Goal: Transaction & Acquisition: Purchase product/service

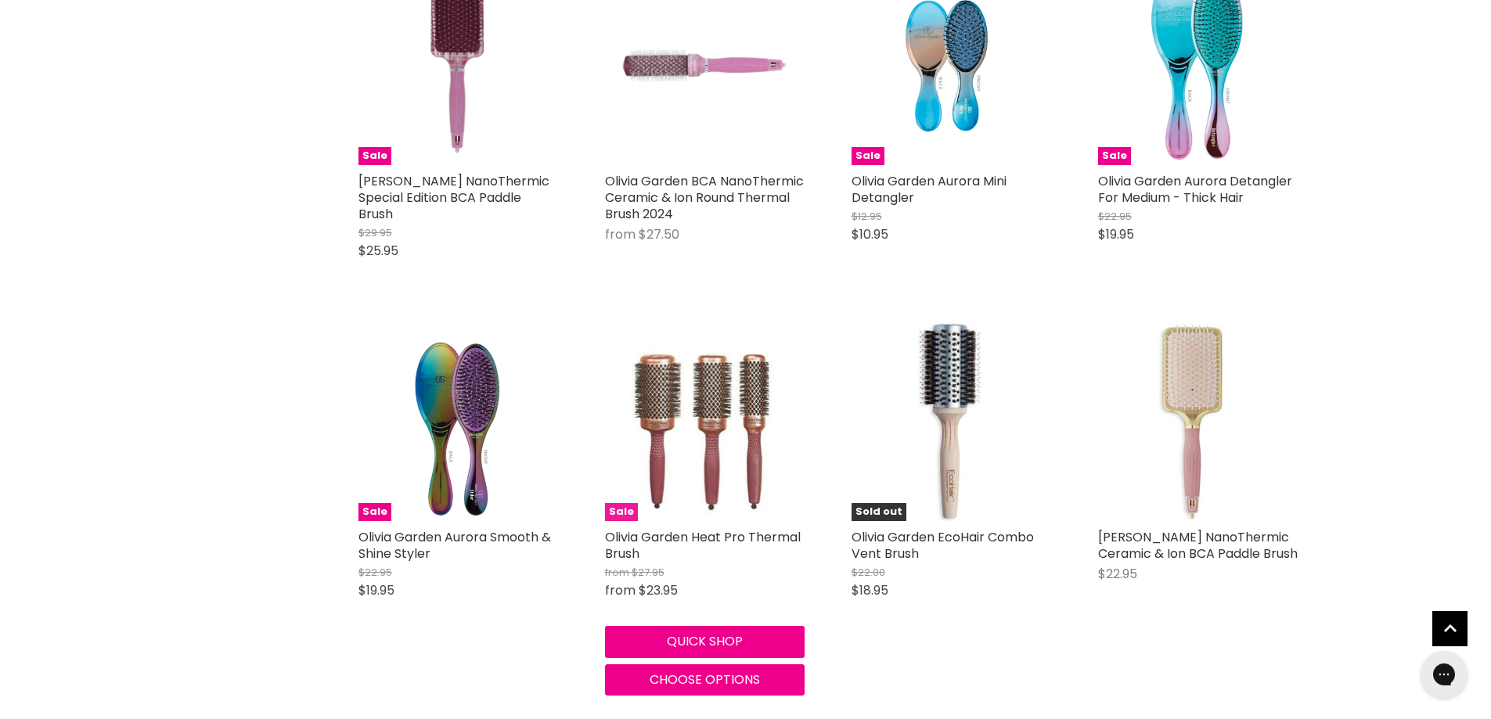
scroll to position [468, 0]
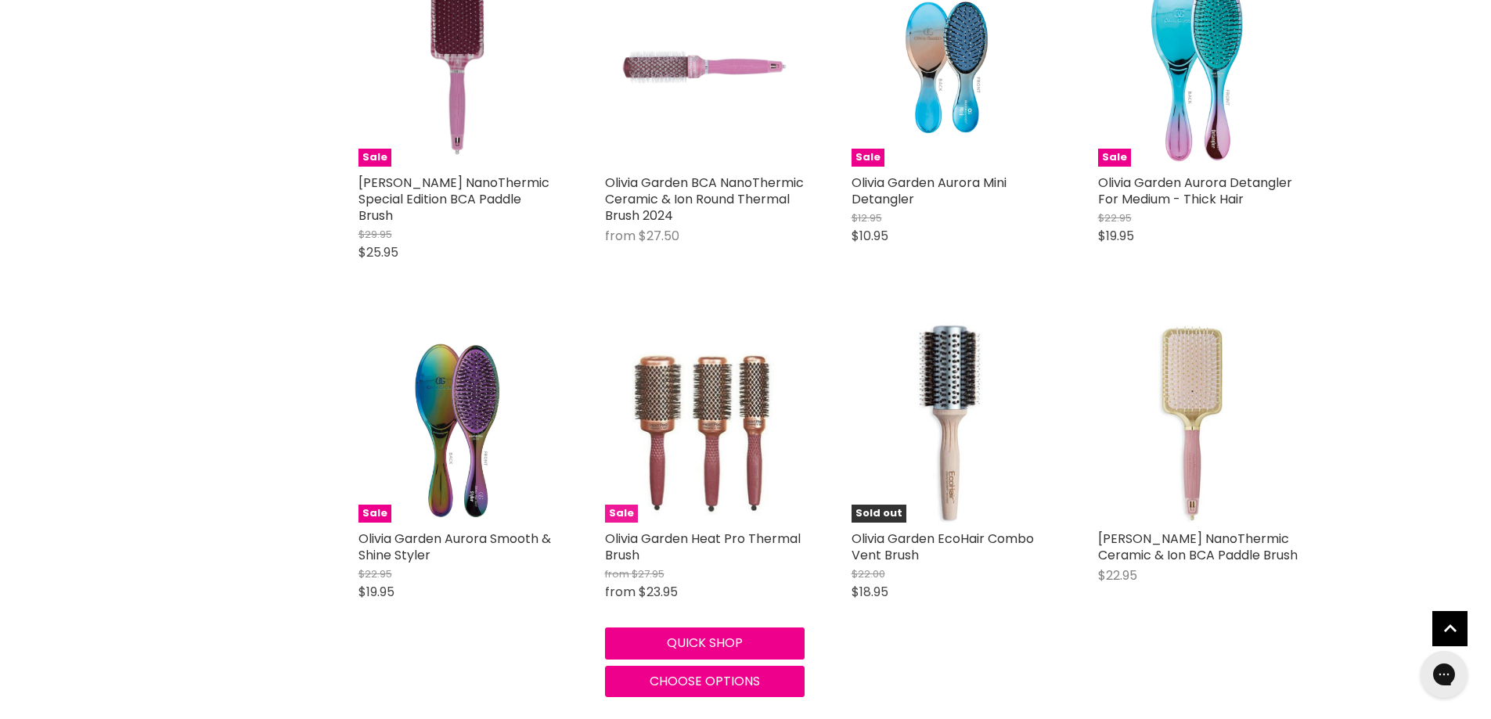
click at [701, 430] on img "Main content" at bounding box center [704, 423] width 160 height 200
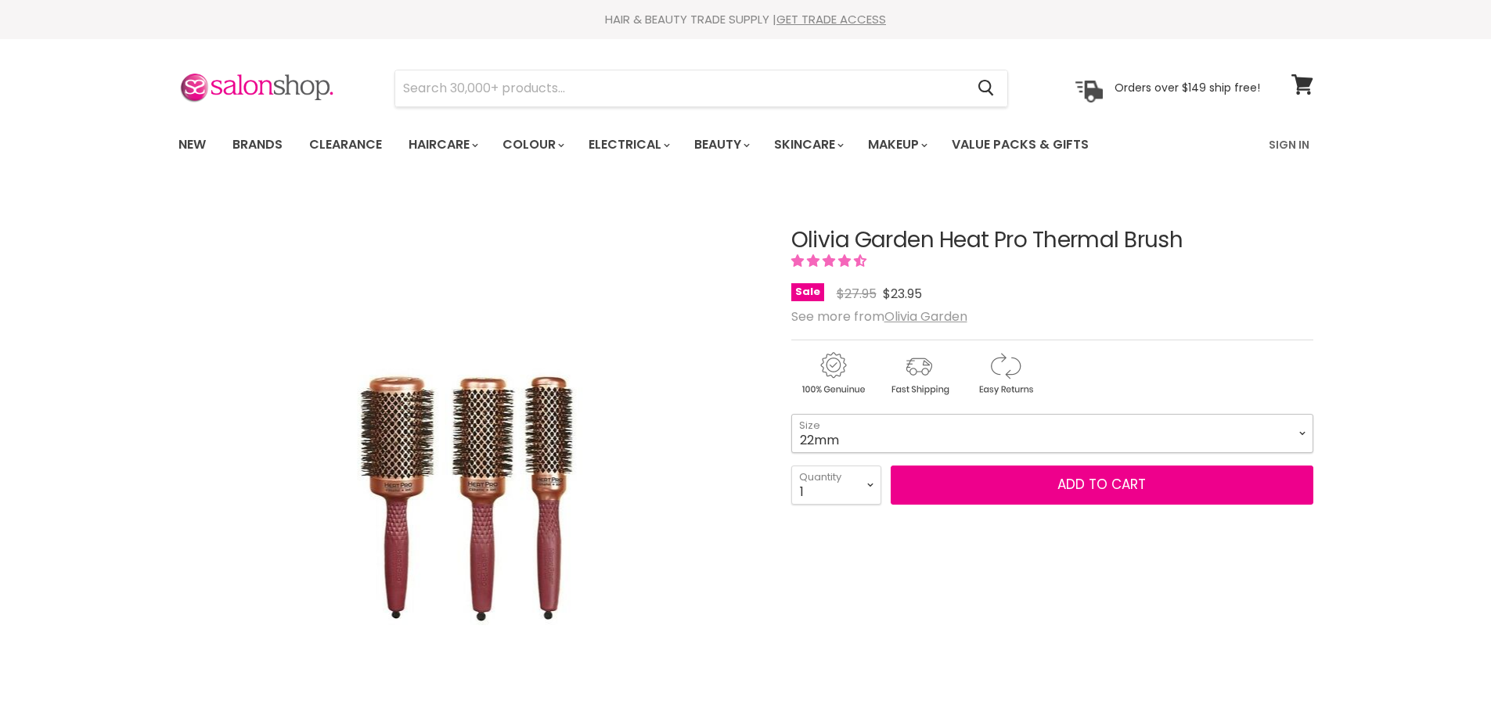
click at [898, 438] on select "22mm 32mm 42mm 52mm" at bounding box center [1052, 433] width 522 height 39
click at [791, 414] on select "22mm 32mm 42mm 52mm" at bounding box center [1052, 433] width 522 height 39
select select "42mm"
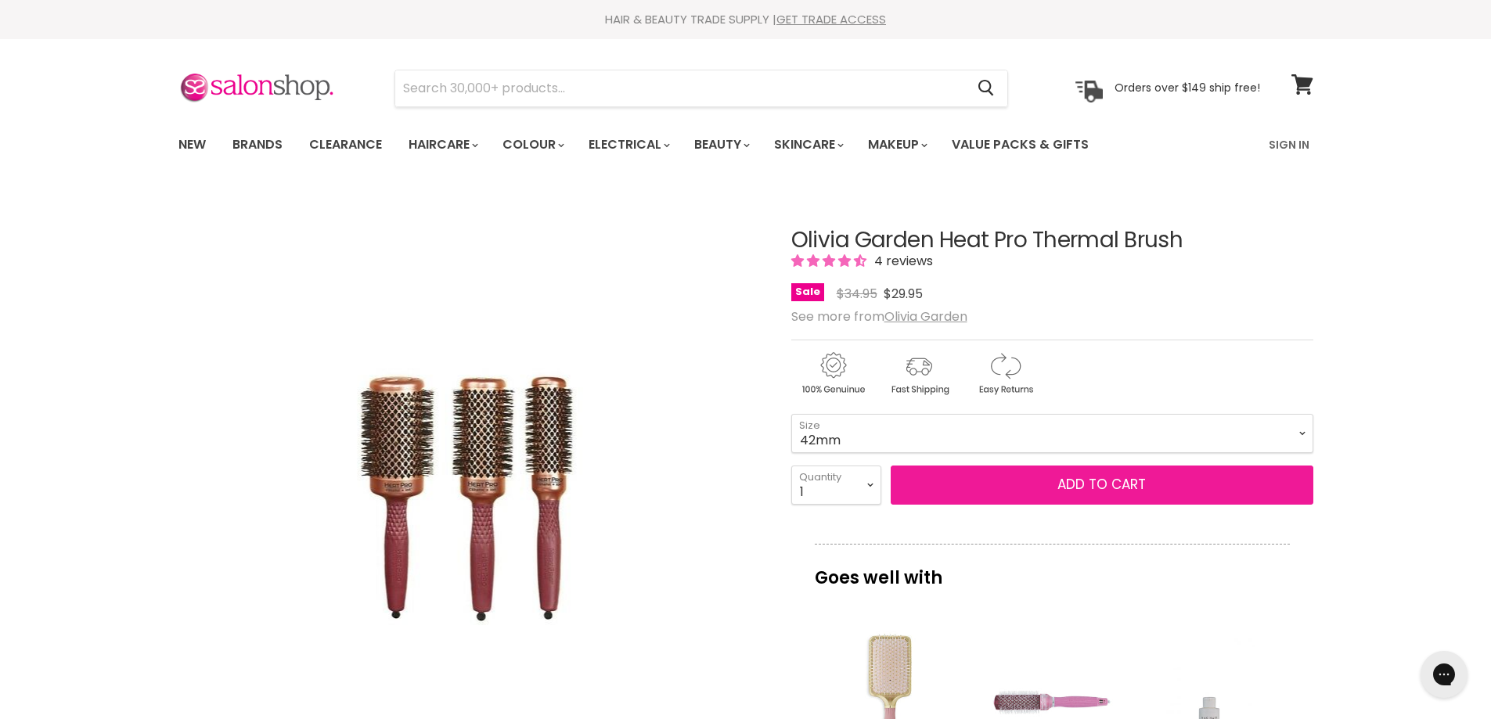
click at [1080, 480] on button "Add to cart" at bounding box center [1101, 485] width 423 height 39
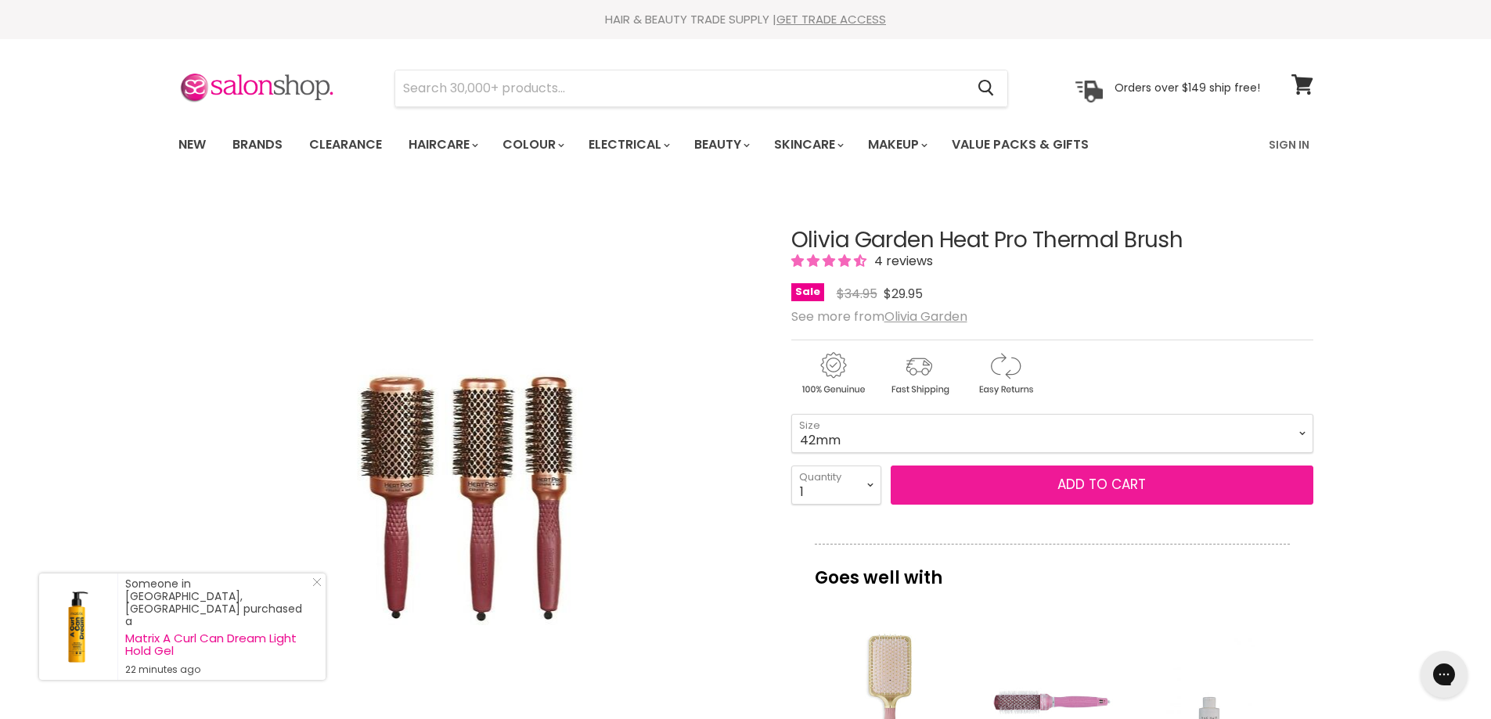
click at [1113, 484] on button "Add to cart" at bounding box center [1101, 485] width 423 height 39
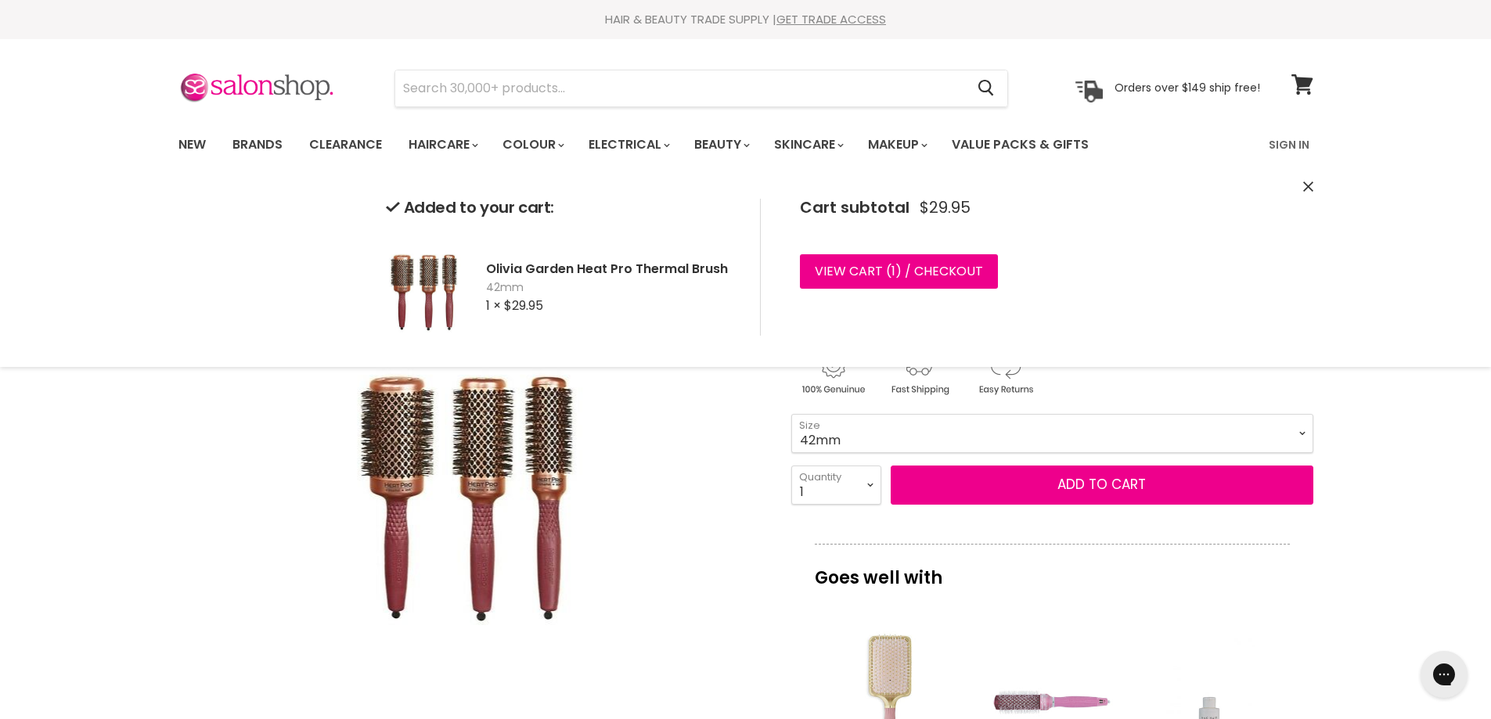
click at [663, 445] on div "Click or scroll to zoom Tap or pinch to zoom" at bounding box center [470, 481] width 585 height 585
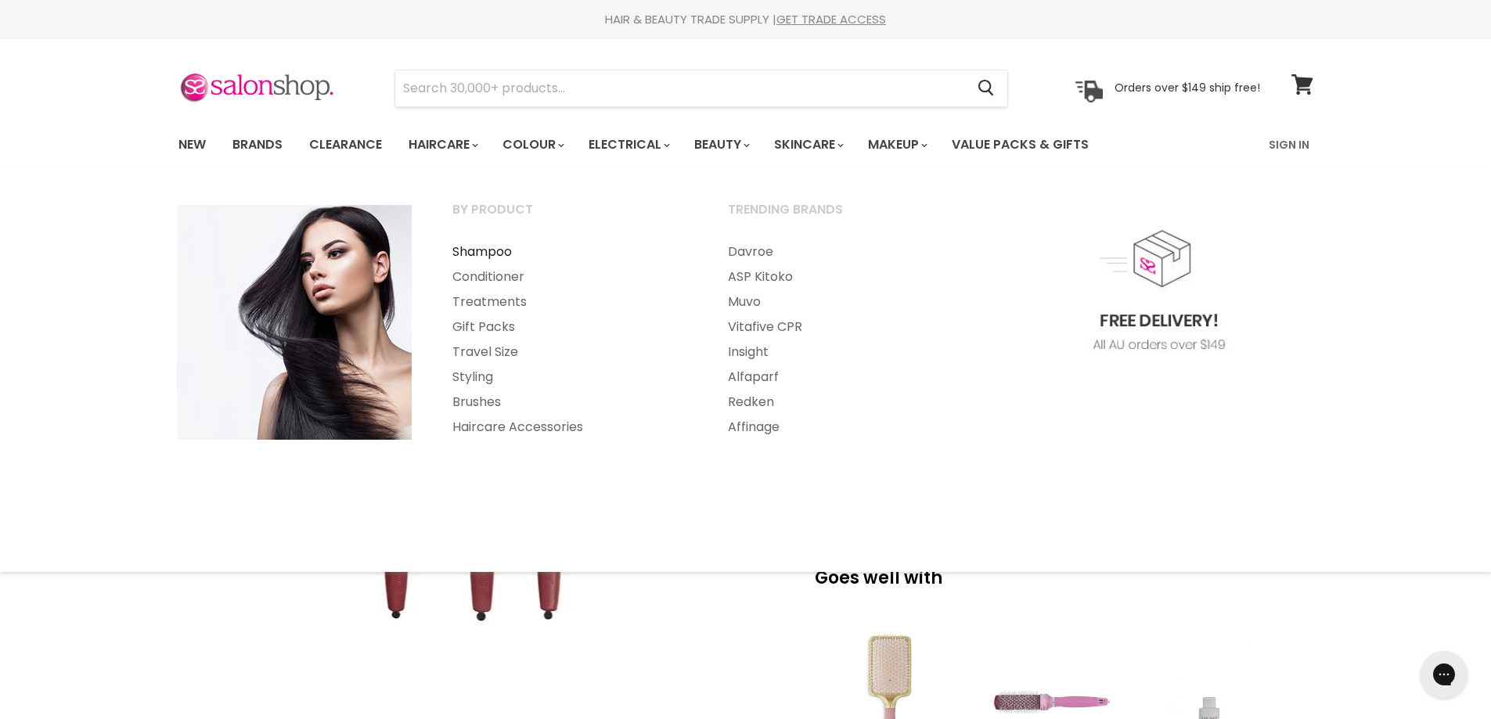
click at [481, 249] on link "Shampoo" at bounding box center [569, 251] width 272 height 25
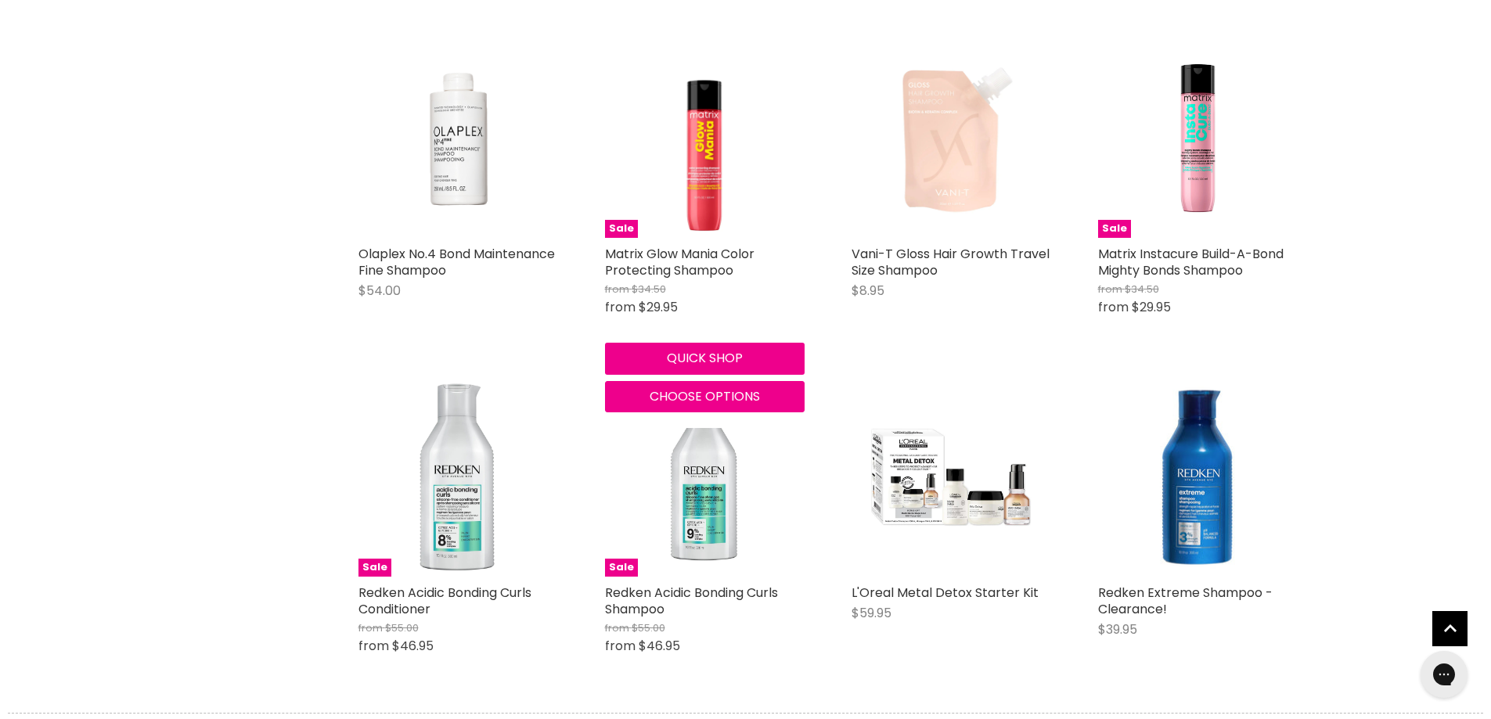
scroll to position [3756, 0]
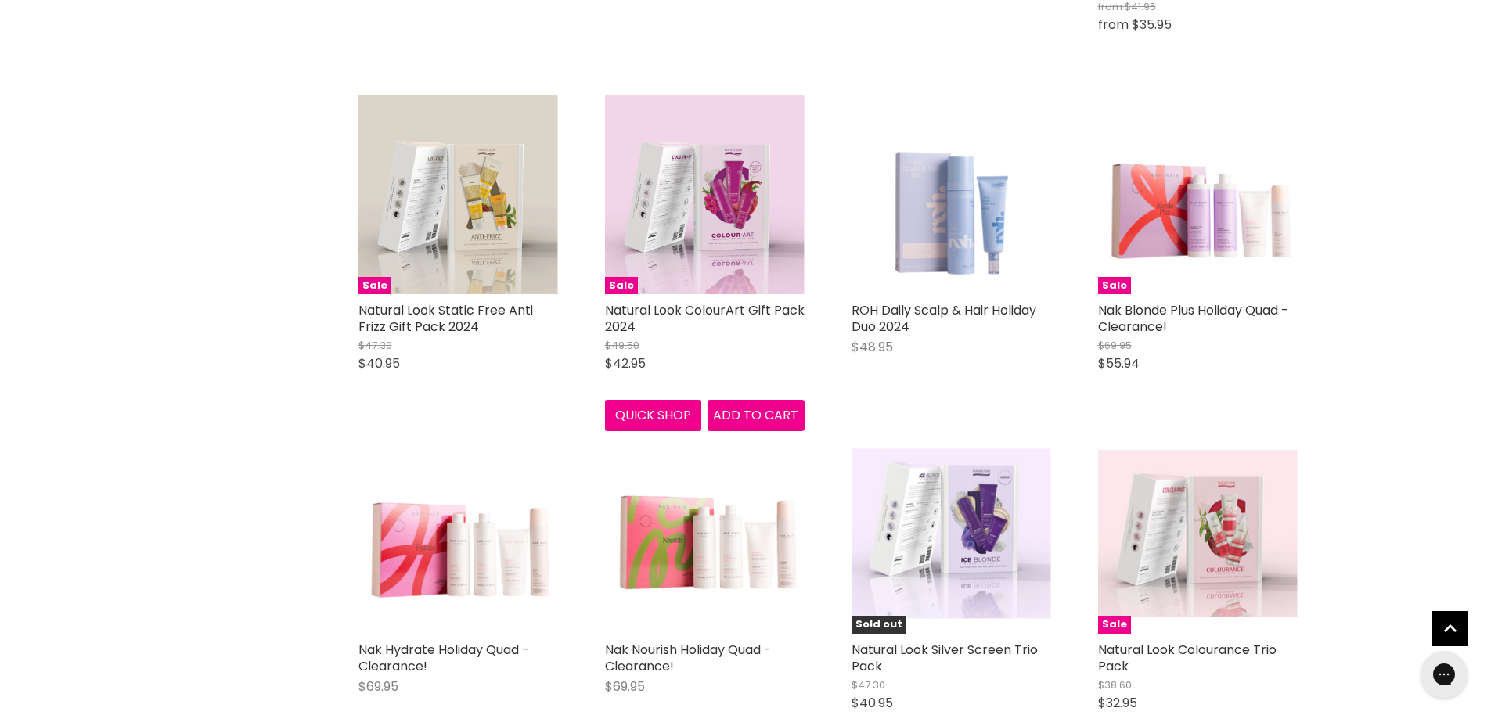
scroll to position [7669, 0]
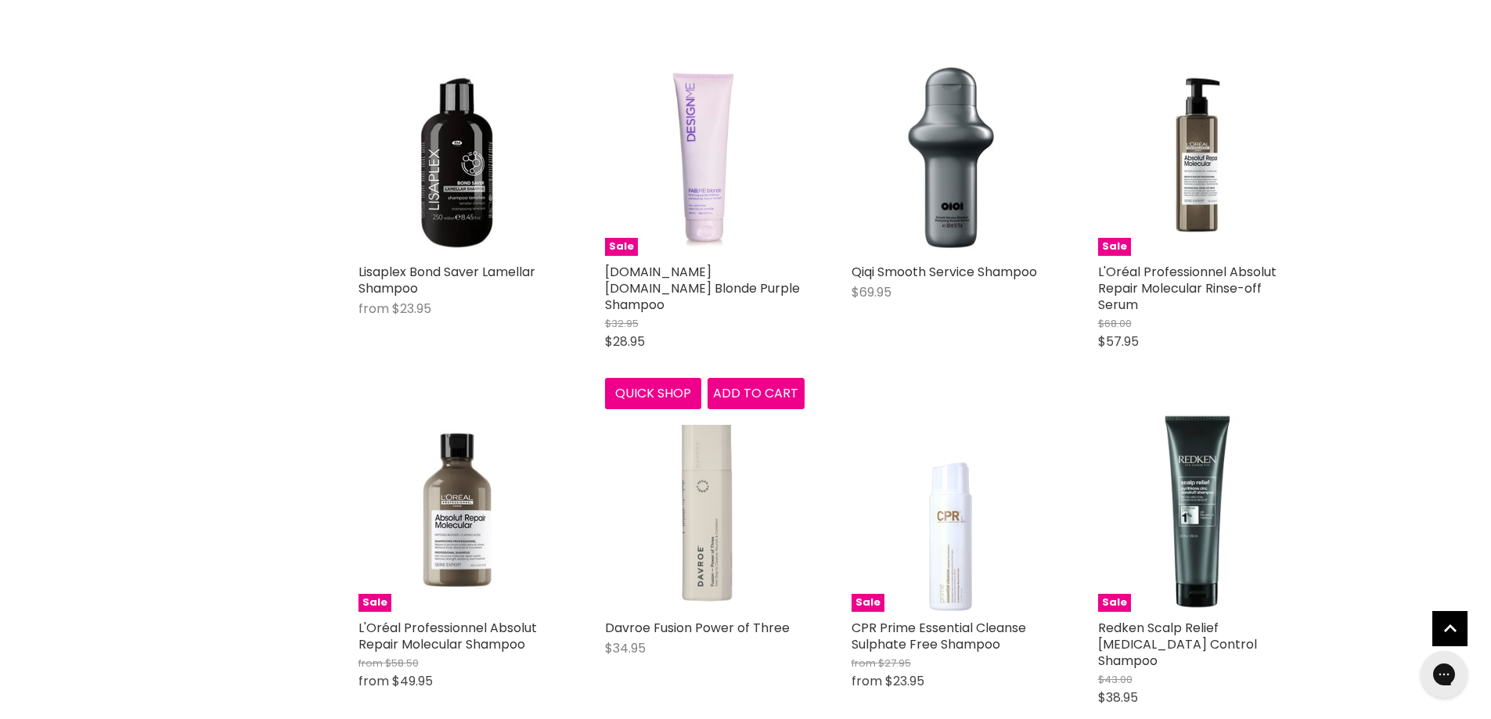
scroll to position [11346, 0]
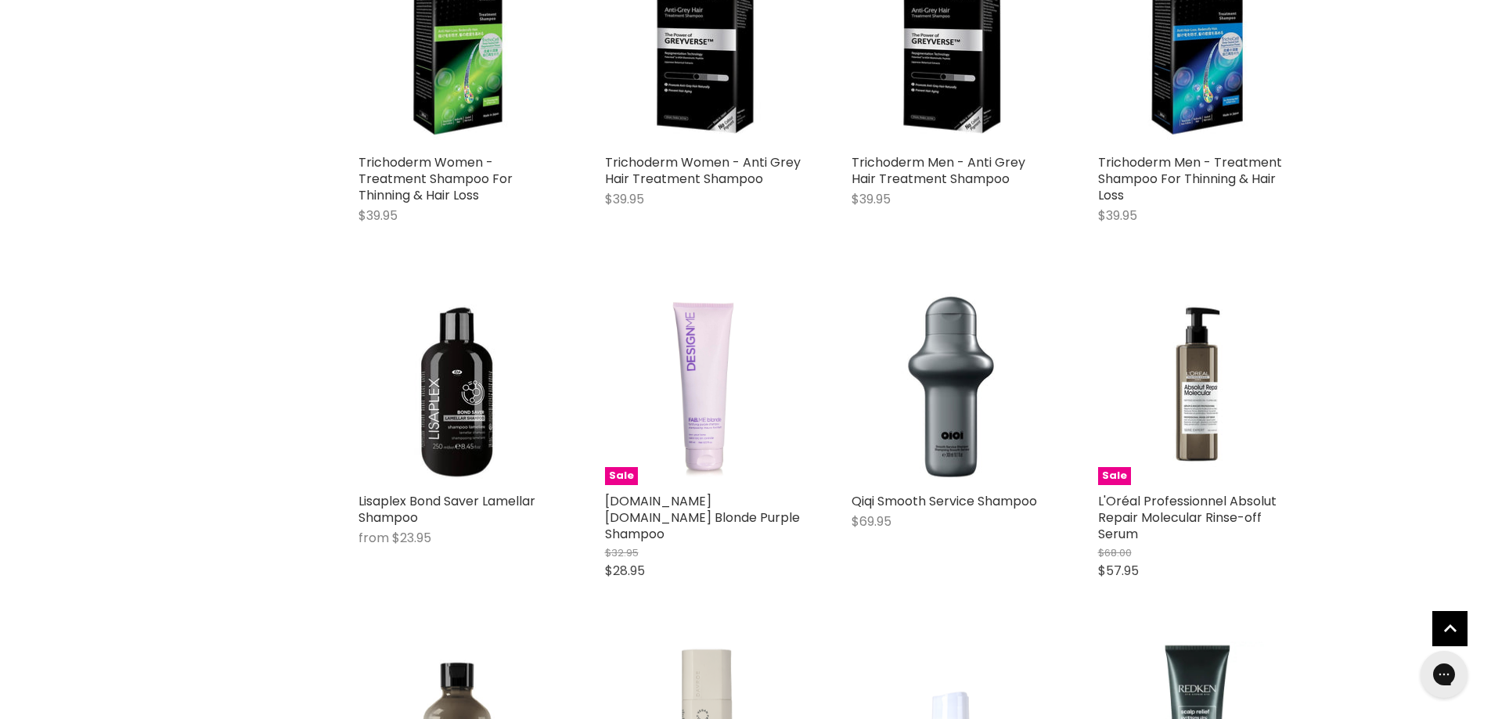
scroll to position [0, 0]
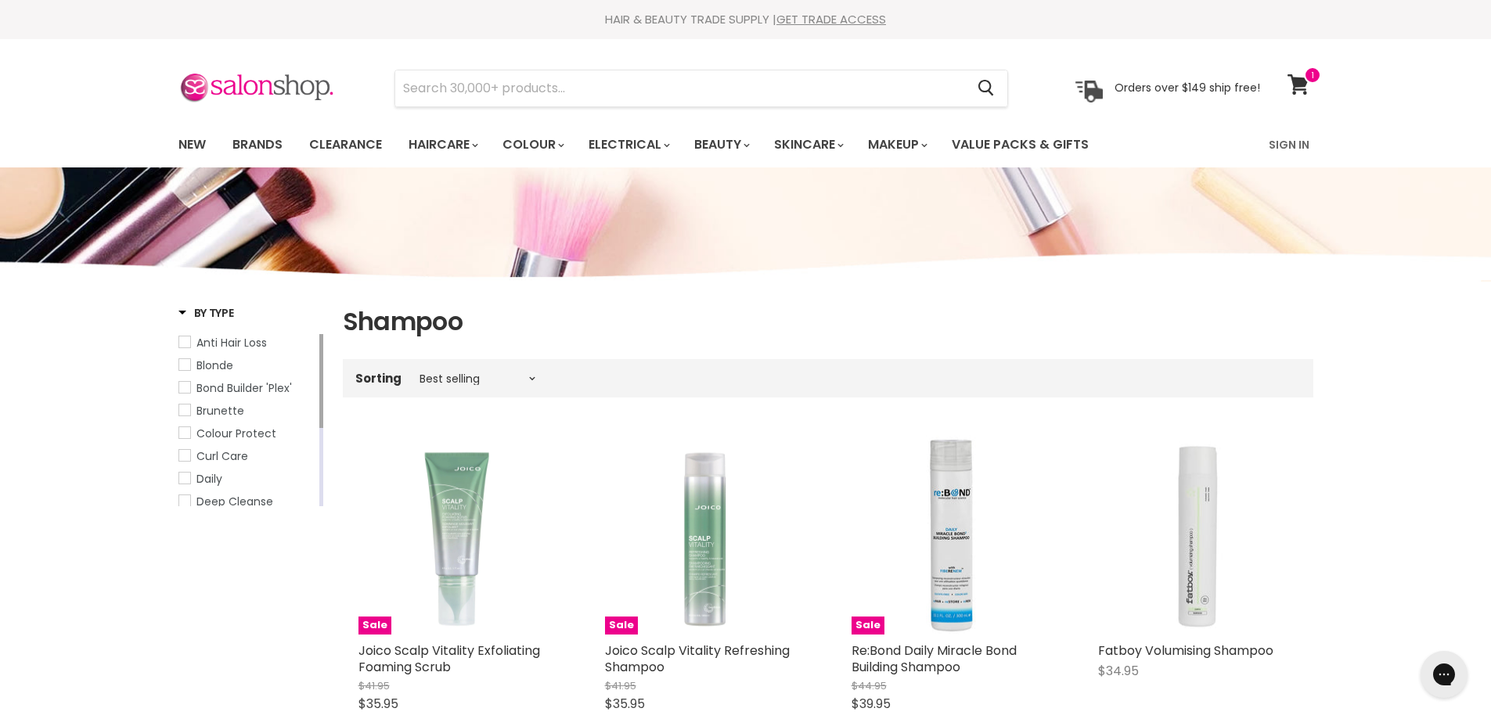
click at [182, 362] on span "Blonde" at bounding box center [184, 364] width 11 height 11
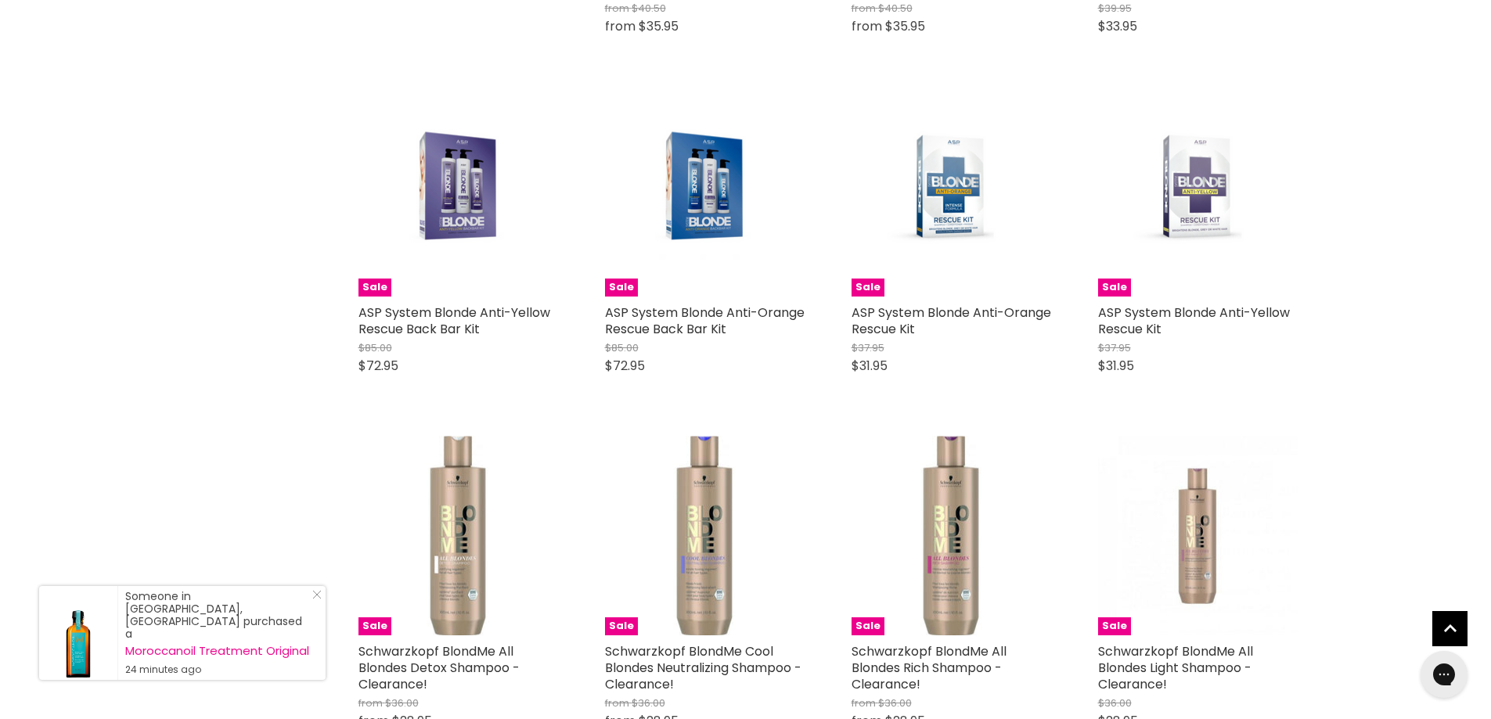
scroll to position [3913, 0]
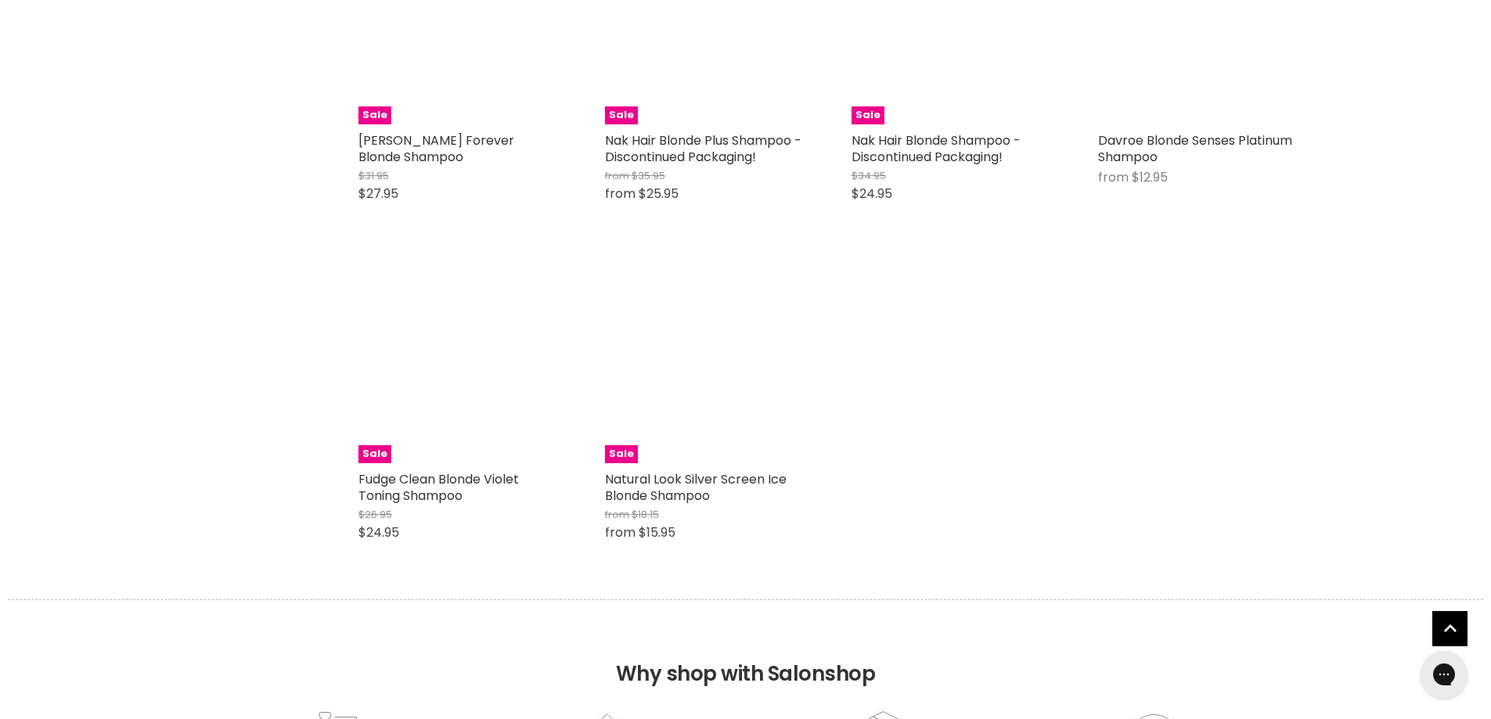
scroll to position [8060, 0]
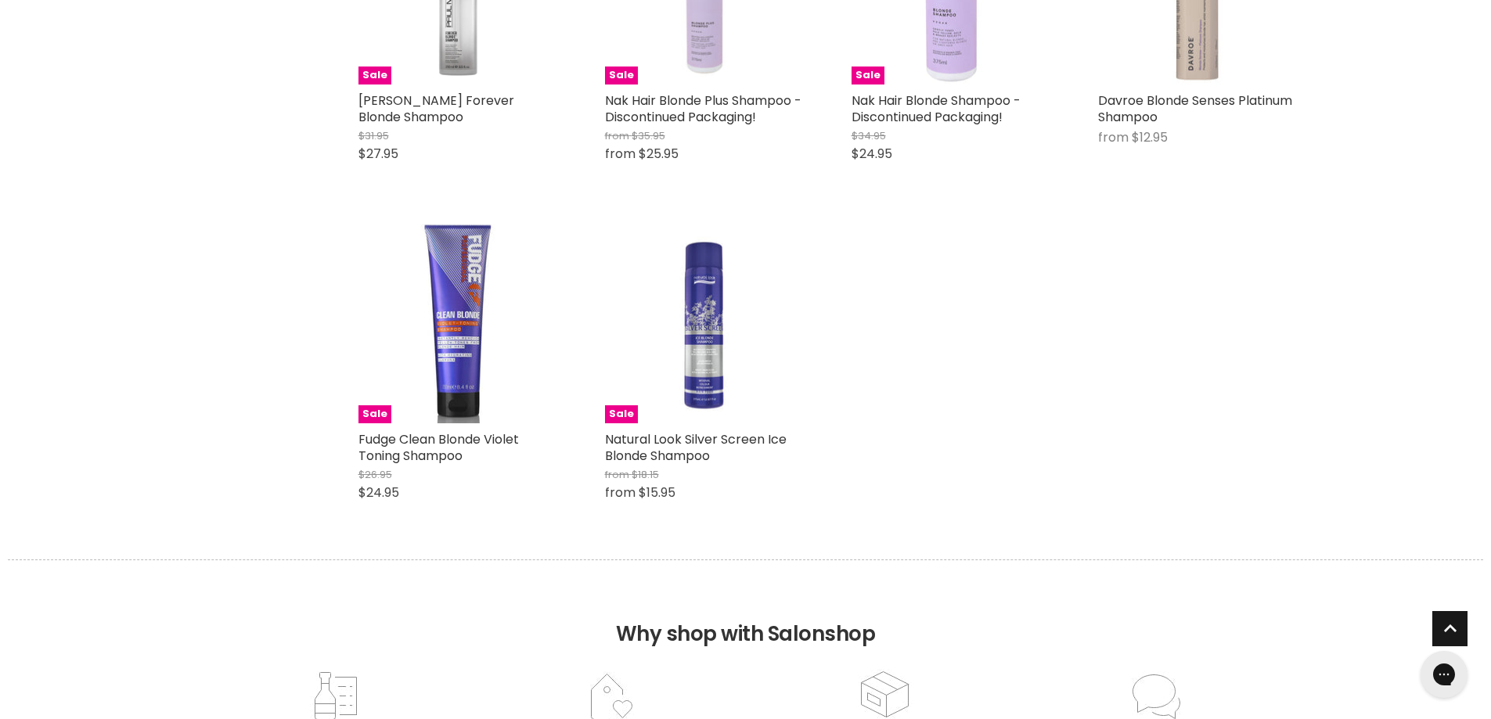
click at [1451, 626] on span "Back to top" at bounding box center [1449, 631] width 35 height 41
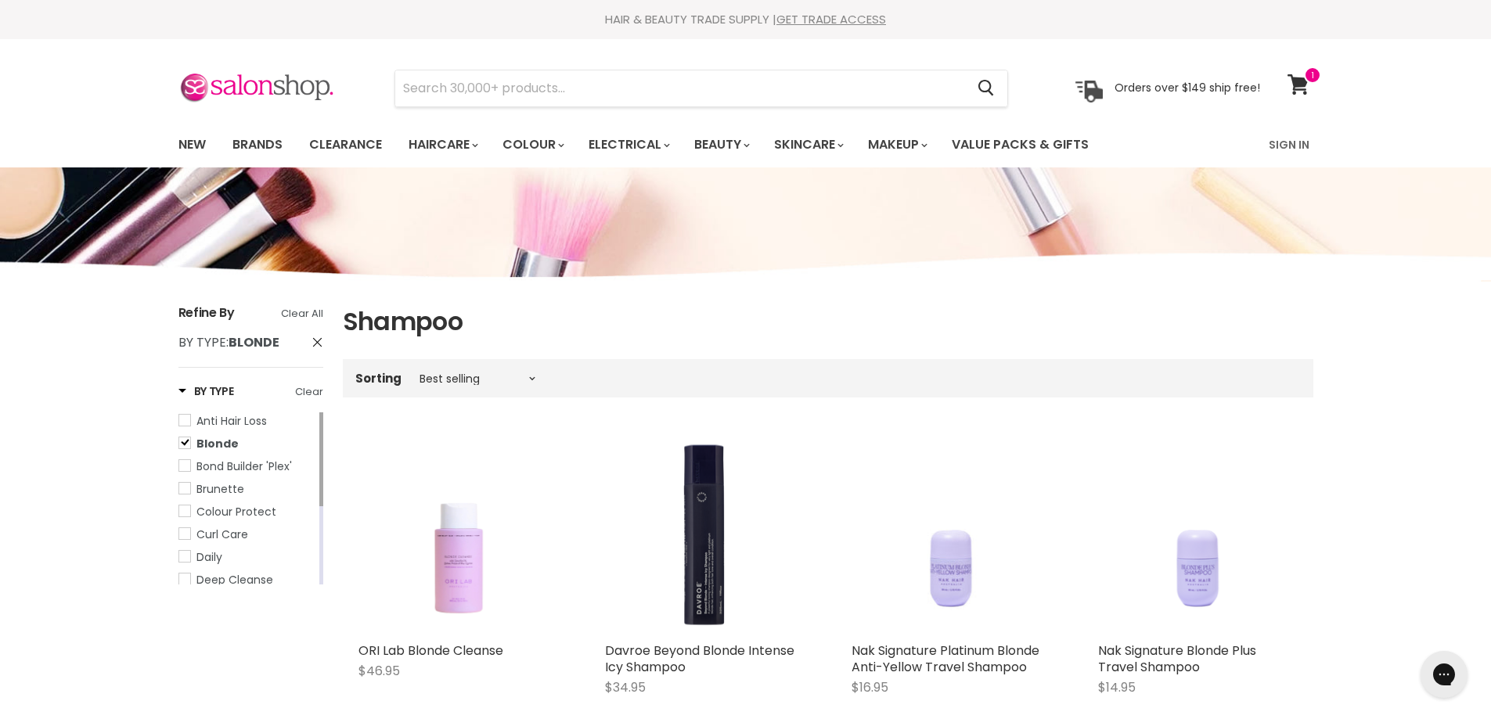
click at [180, 512] on span "Colour Protect" at bounding box center [184, 510] width 11 height 11
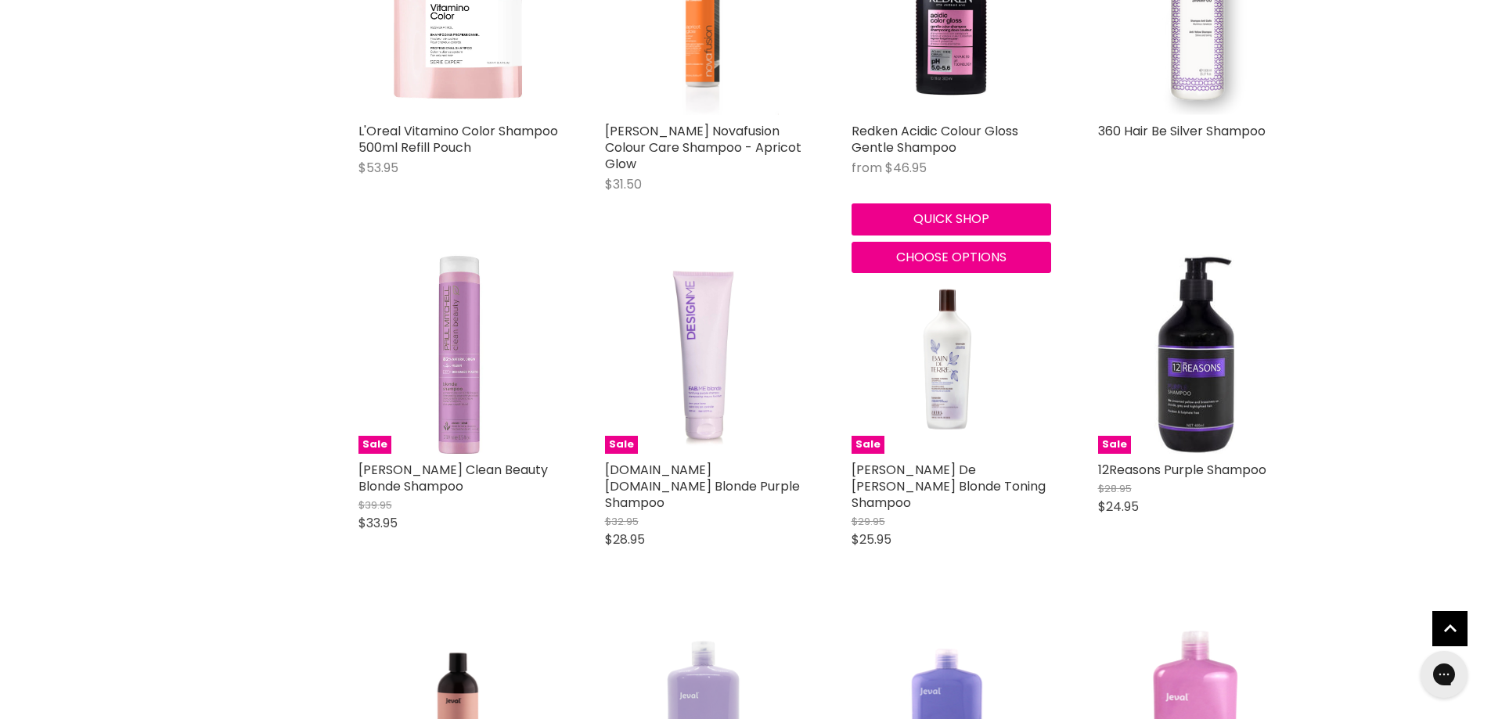
scroll to position [1878, 0]
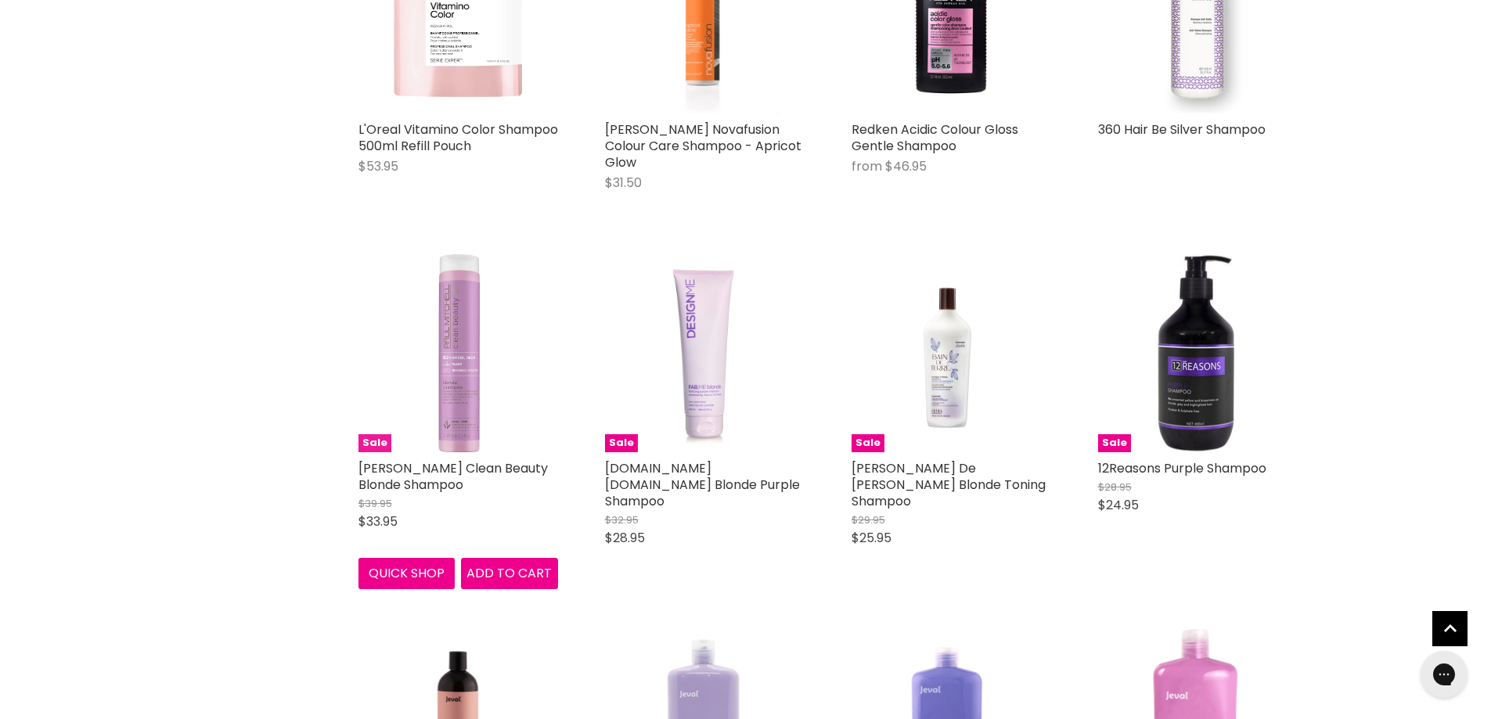
click at [452, 409] on img "Main content" at bounding box center [458, 353] width 200 height 200
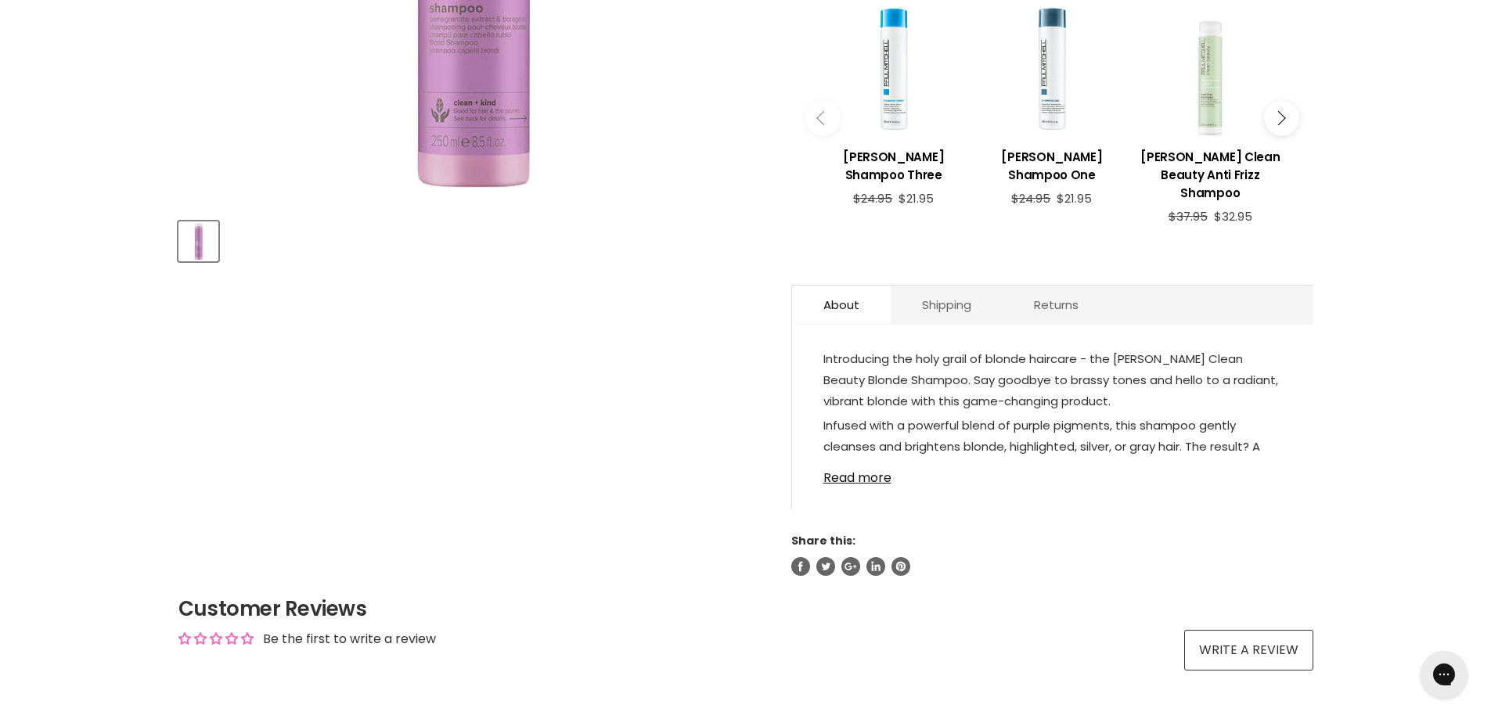
scroll to position [626, 0]
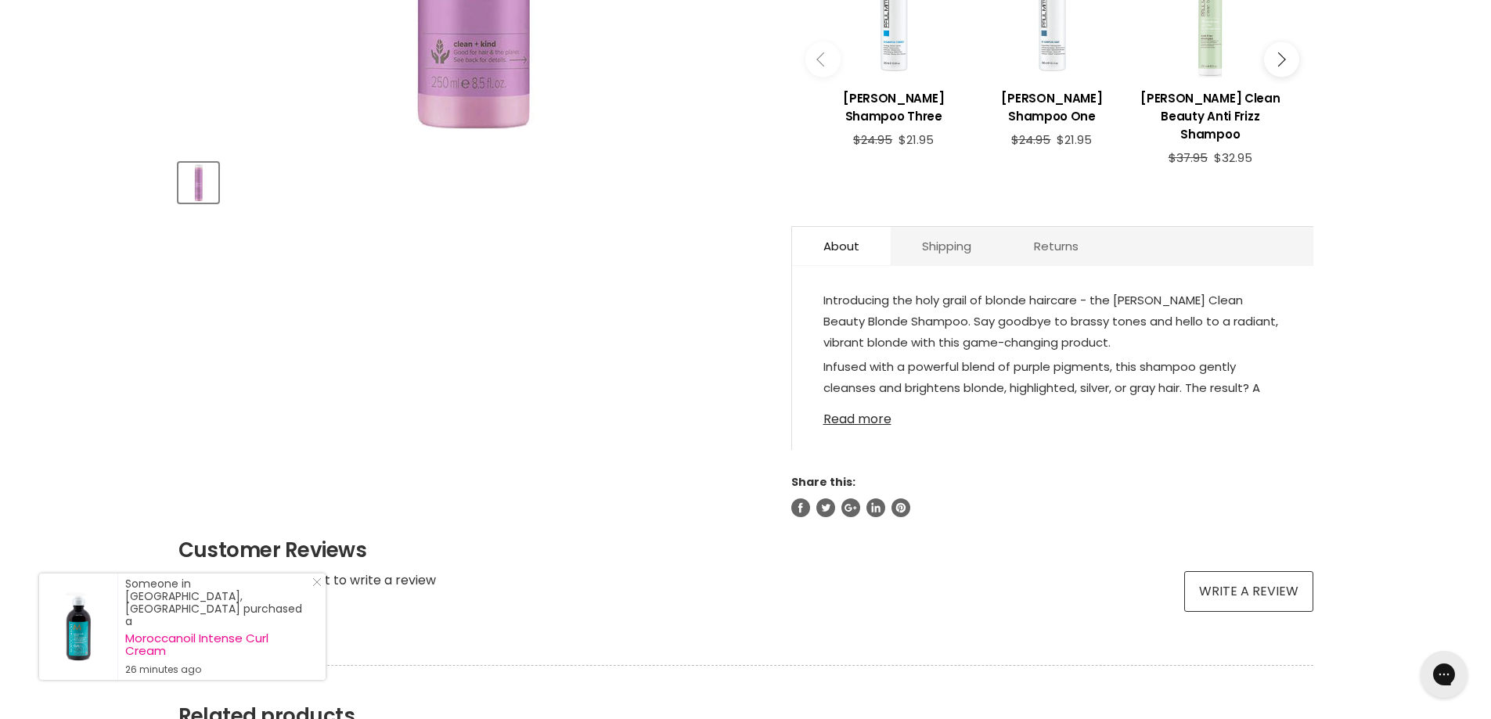
click at [868, 414] on link "Read more" at bounding box center [1052, 414] width 459 height 23
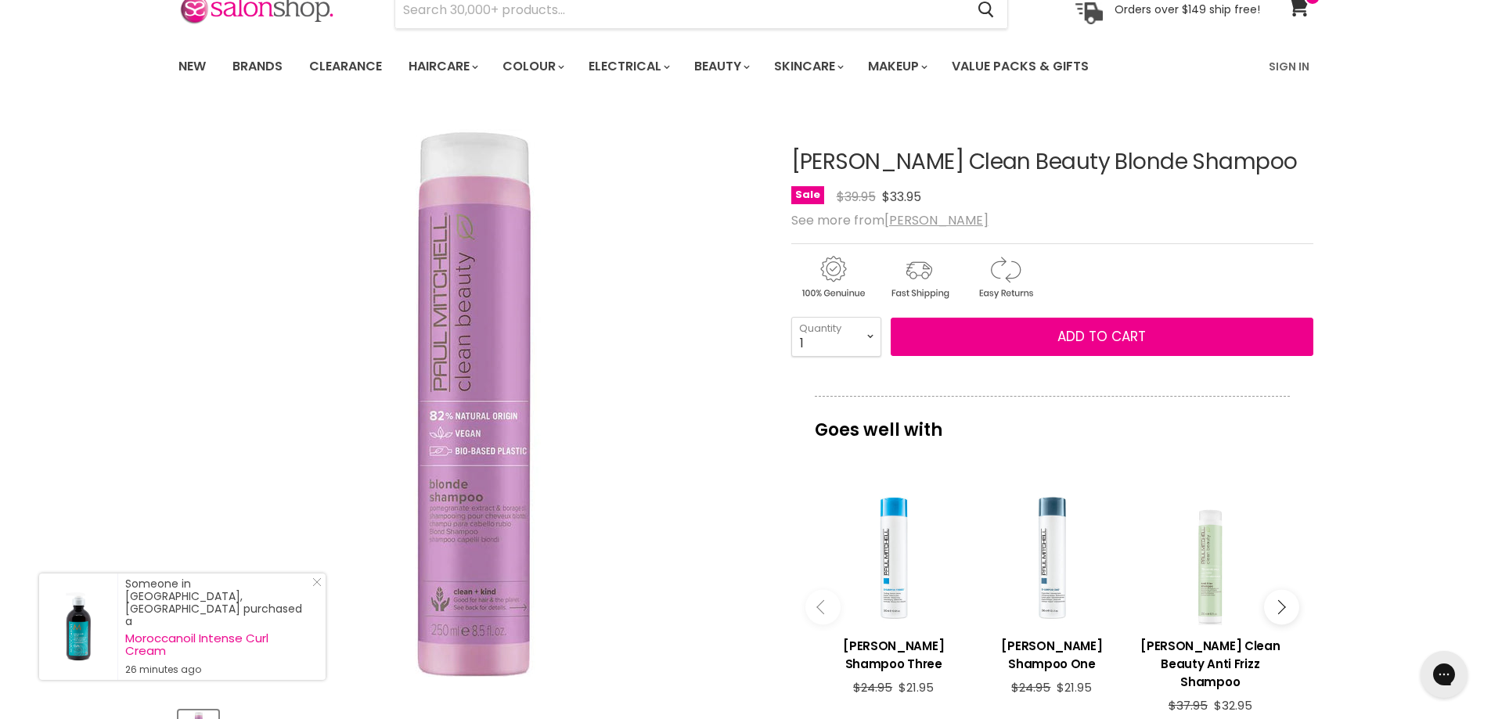
scroll to position [0, 0]
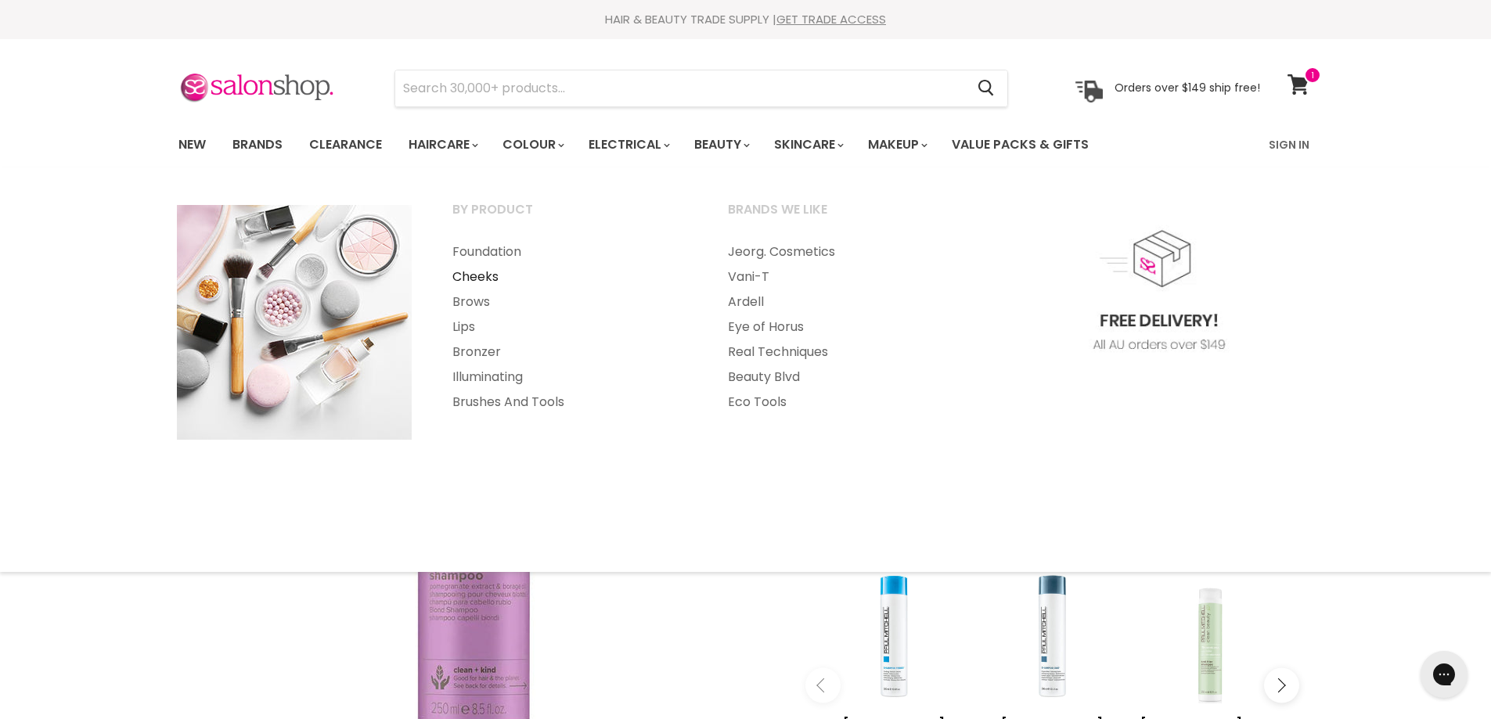
click at [478, 274] on link "Cheeks" at bounding box center [569, 276] width 272 height 25
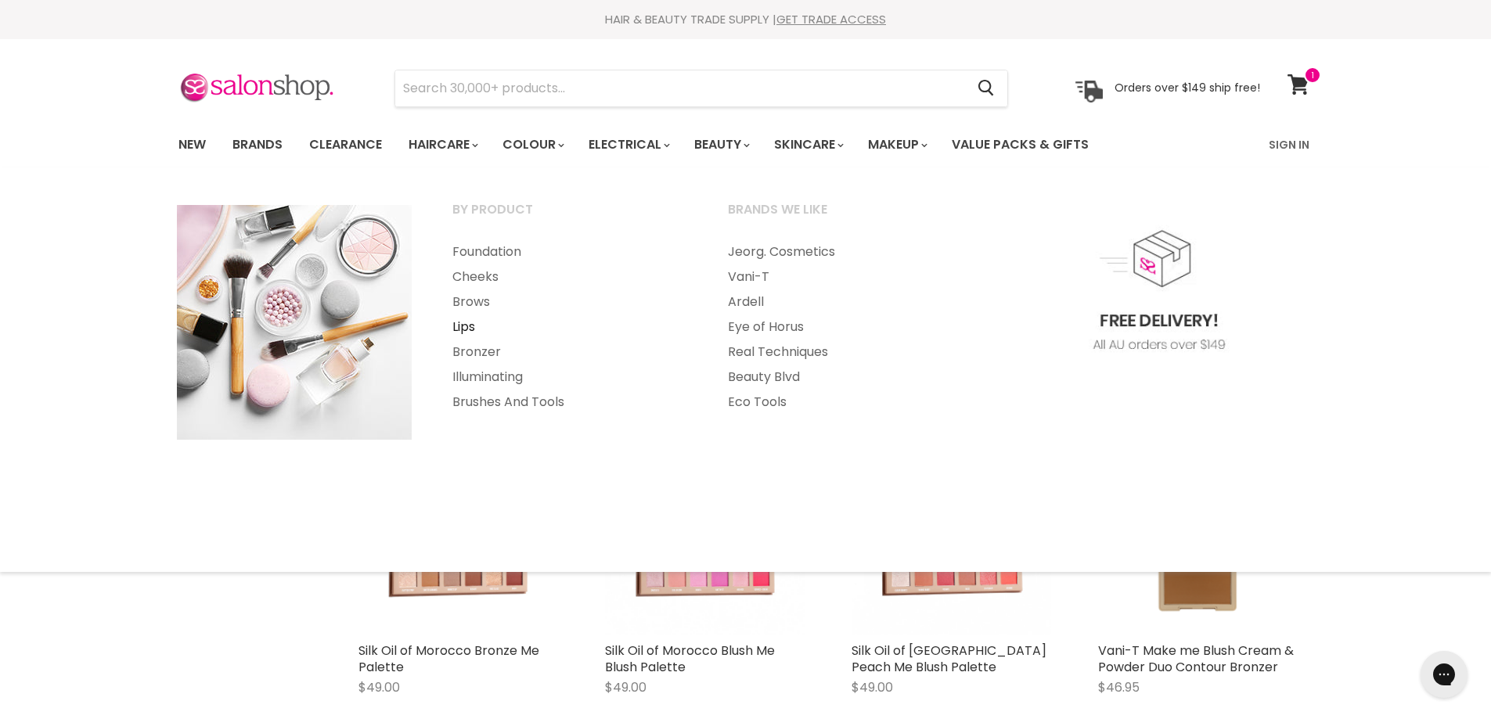
click at [466, 323] on link "Lips" at bounding box center [569, 327] width 272 height 25
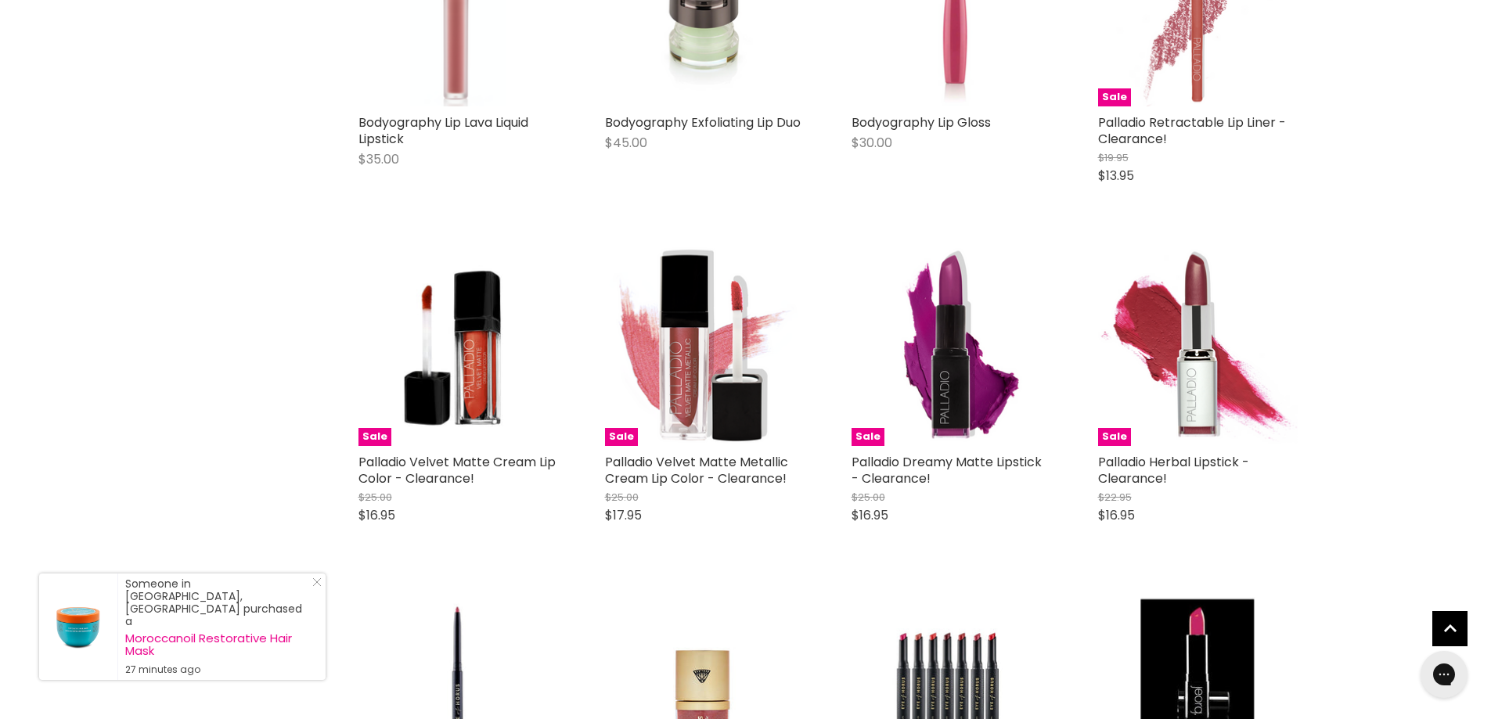
scroll to position [2190, 0]
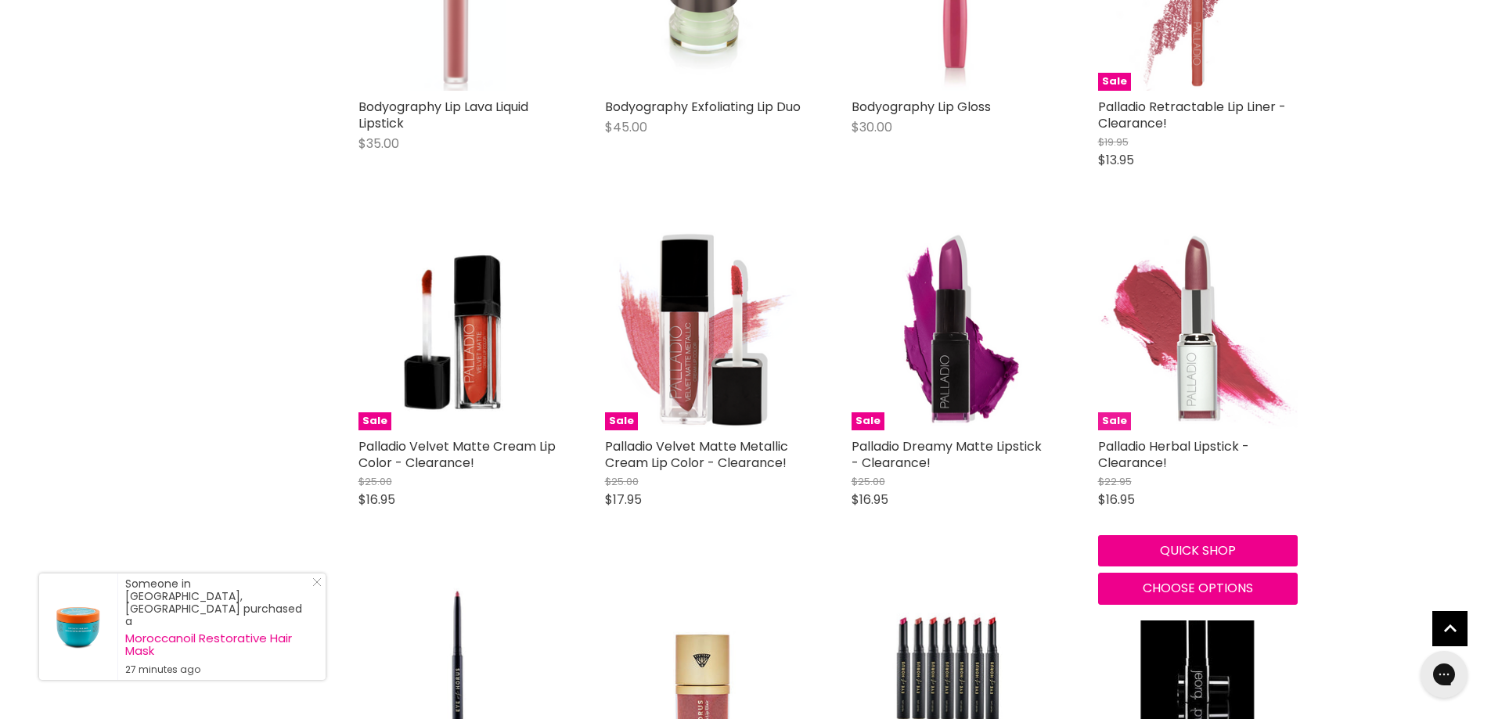
click at [1185, 365] on img "Main content" at bounding box center [1198, 331] width 200 height 200
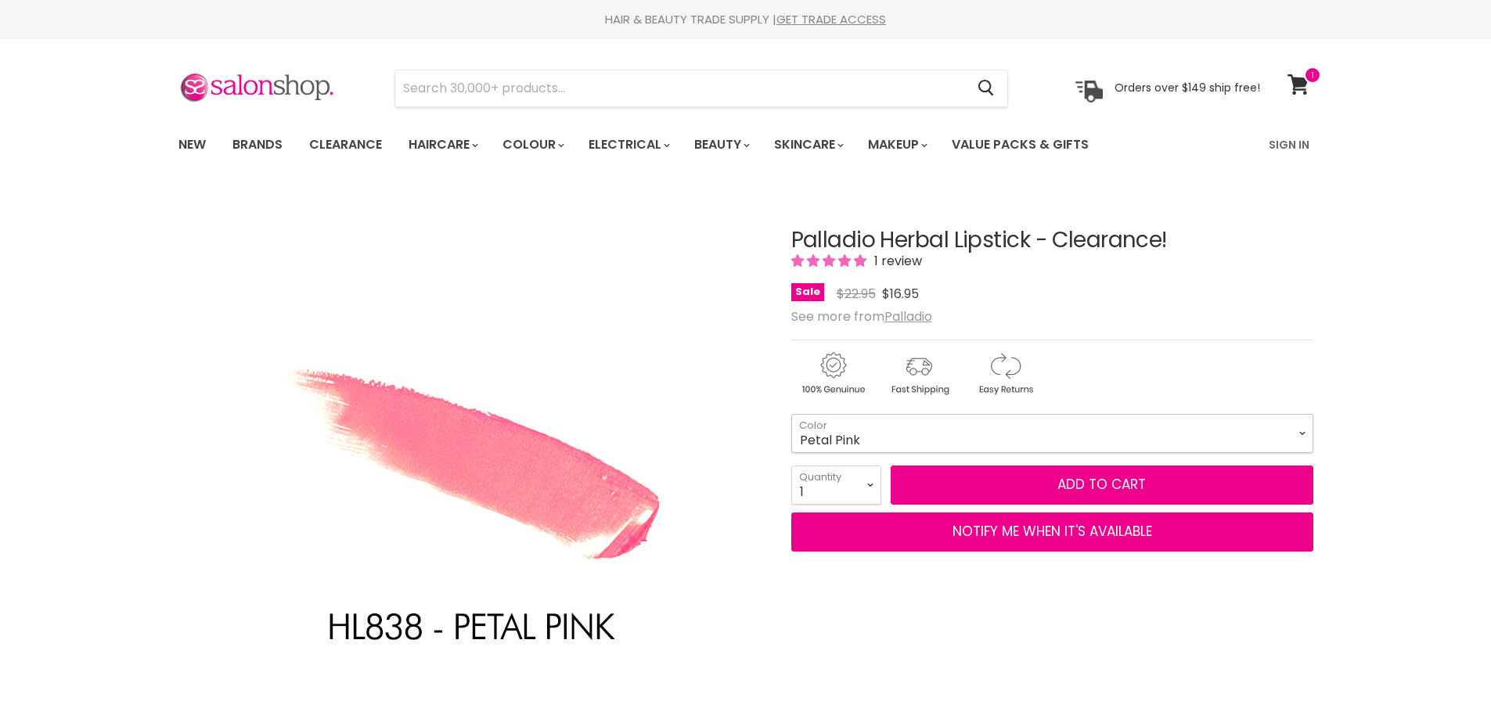
click at [890, 441] on select "Golden Orange Petal Pink Smokey Rose Surely Pink Wine Shine Chianti Coral Punch…" at bounding box center [1052, 433] width 522 height 39
click at [791, 414] on select "Golden Orange Petal Pink Smokey Rose Surely Pink Wine Shine Chianti Coral Punch…" at bounding box center [1052, 433] width 522 height 39
select select "Chianti"
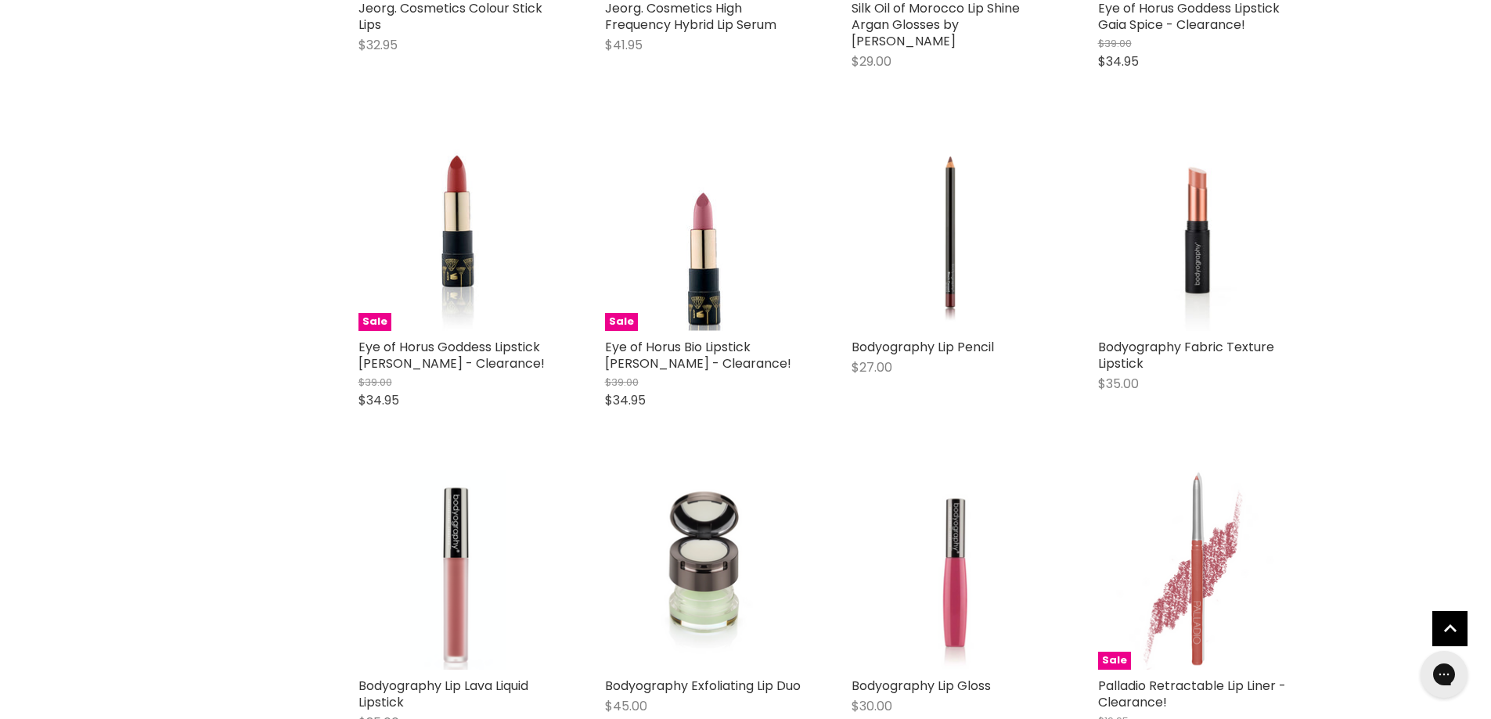
scroll to position [1545, 0]
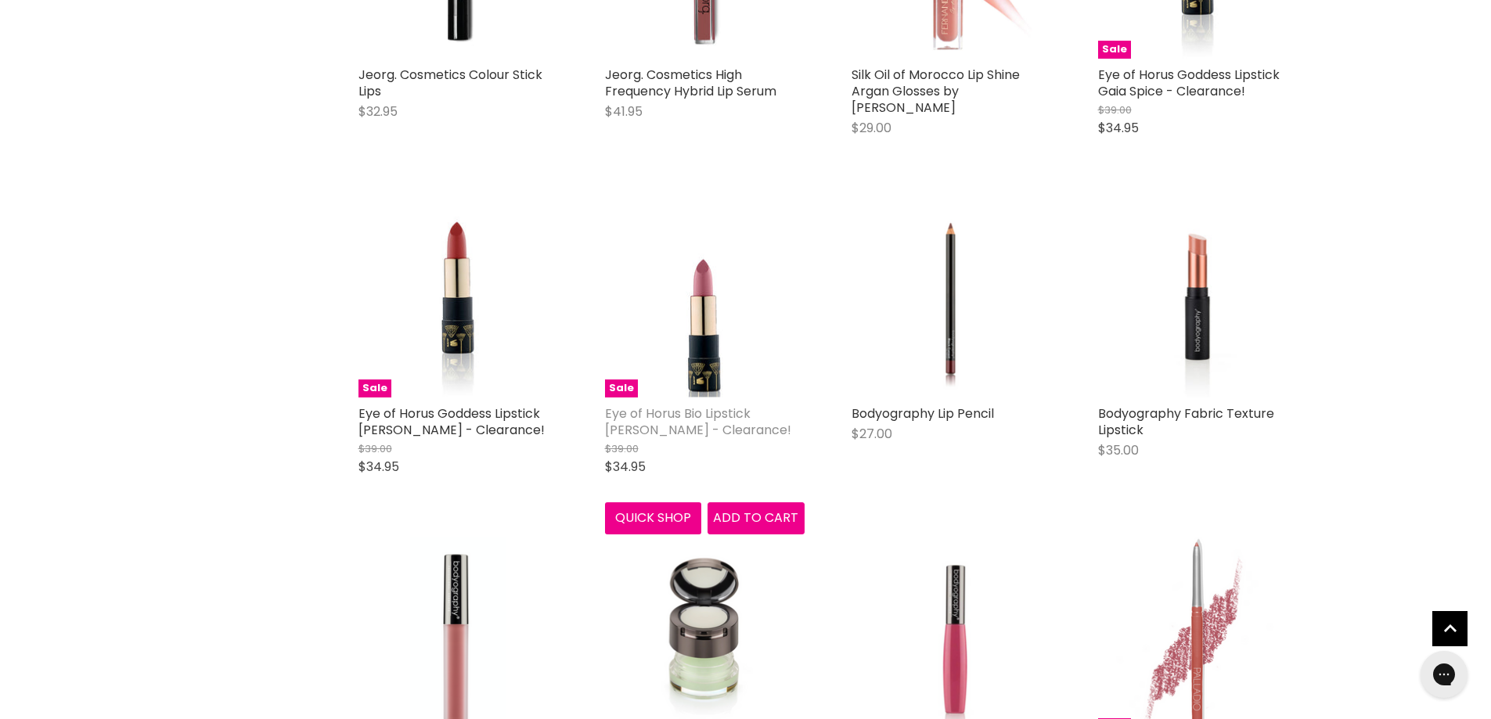
click at [699, 411] on link "Eye of Horus Bio Lipstick [PERSON_NAME] - Clearance!" at bounding box center [698, 422] width 186 height 34
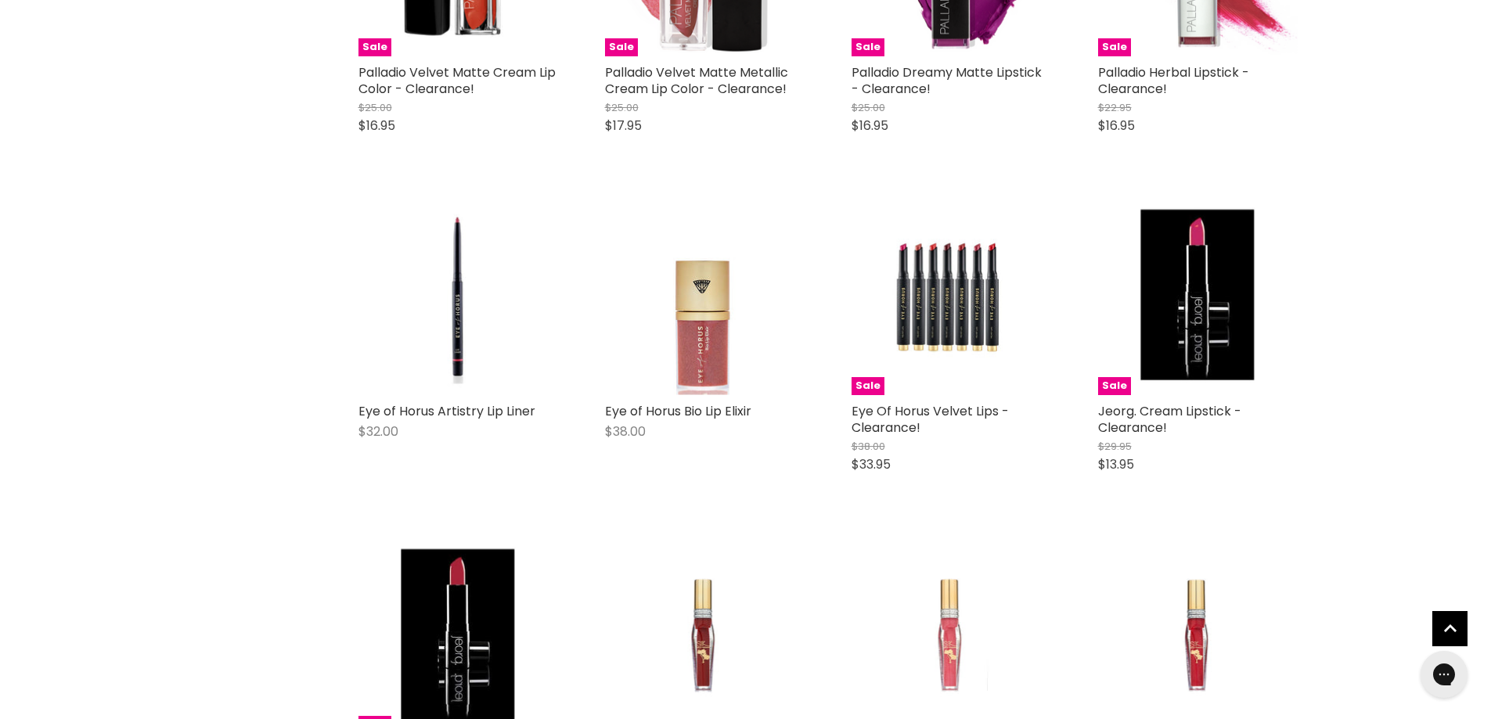
scroll to position [2588, 0]
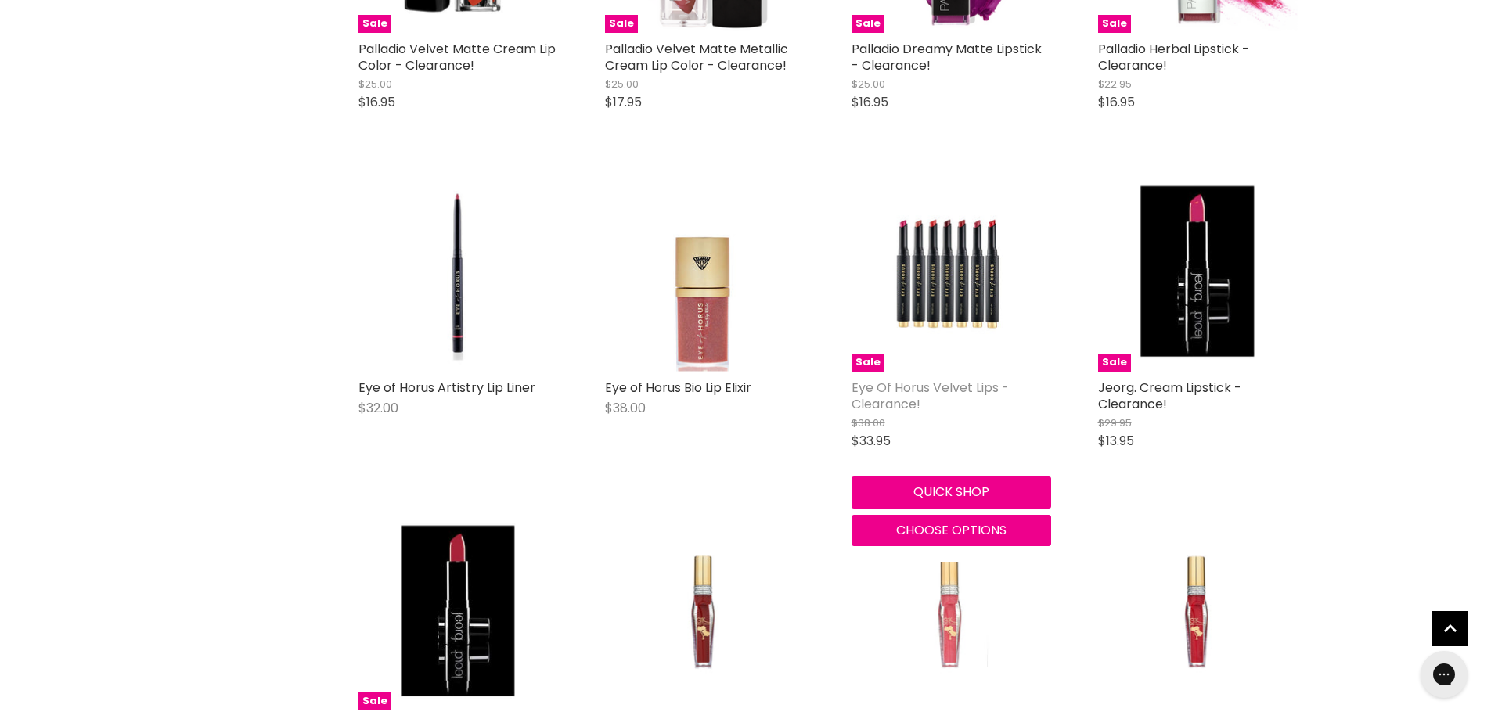
click at [926, 387] on link "Eye Of Horus Velvet Lips - Clearance!" at bounding box center [929, 396] width 157 height 34
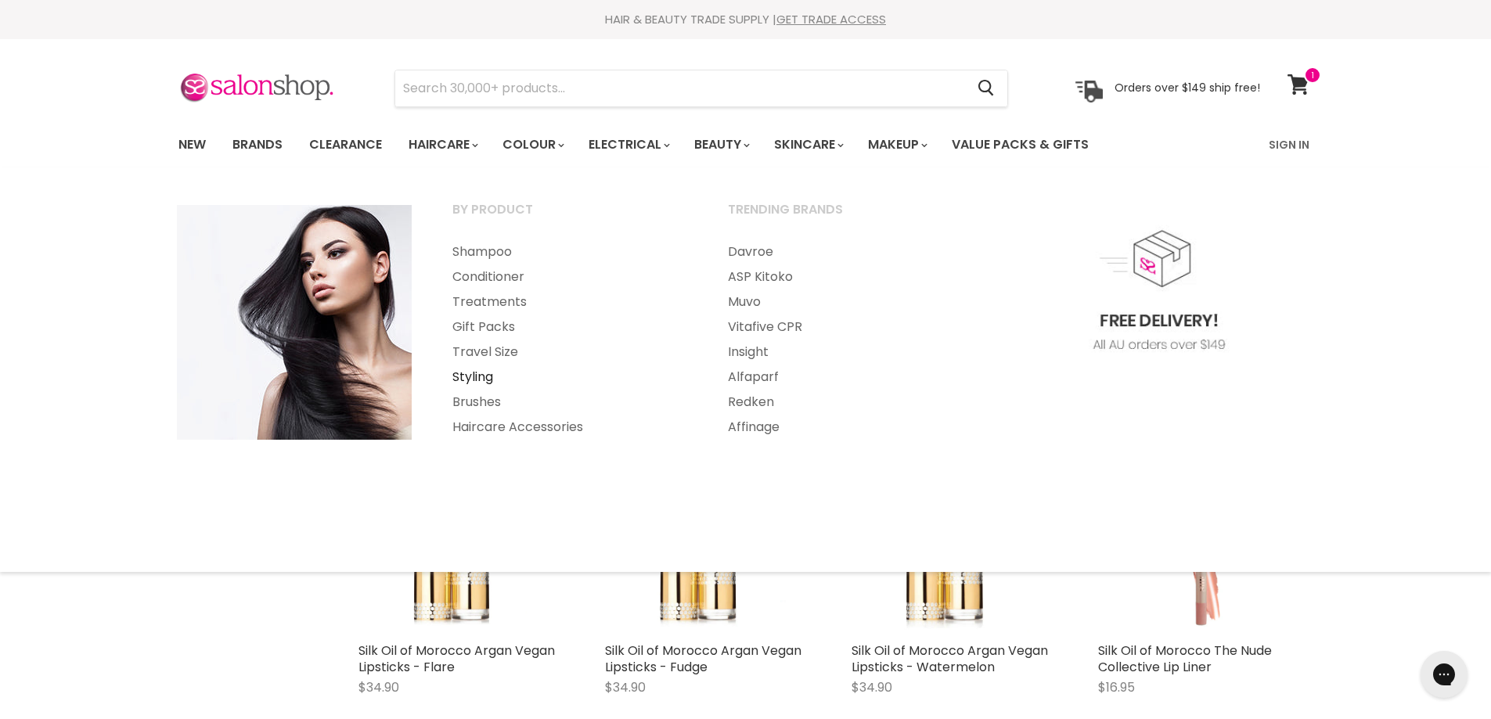
click at [480, 374] on link "Styling" at bounding box center [569, 377] width 272 height 25
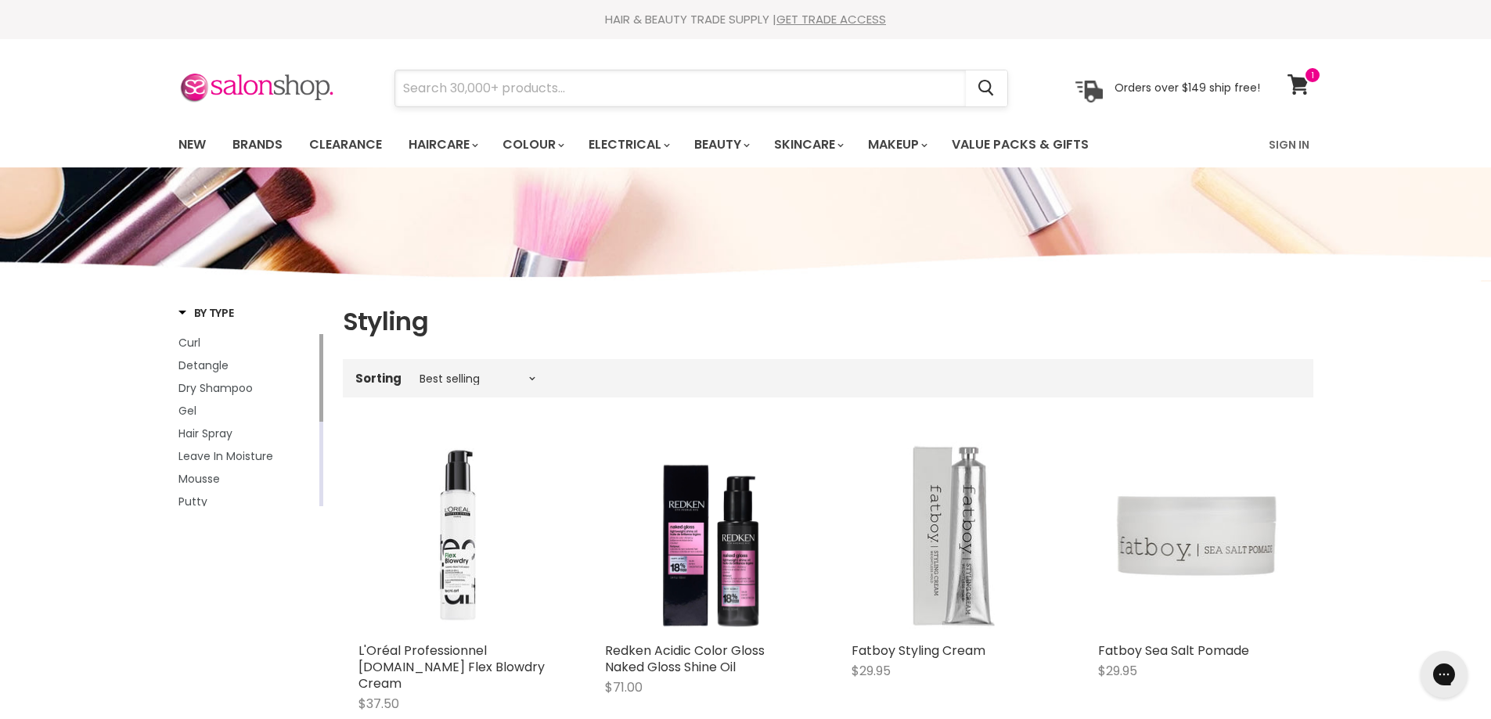
click at [448, 83] on input "Search" at bounding box center [680, 88] width 570 height 36
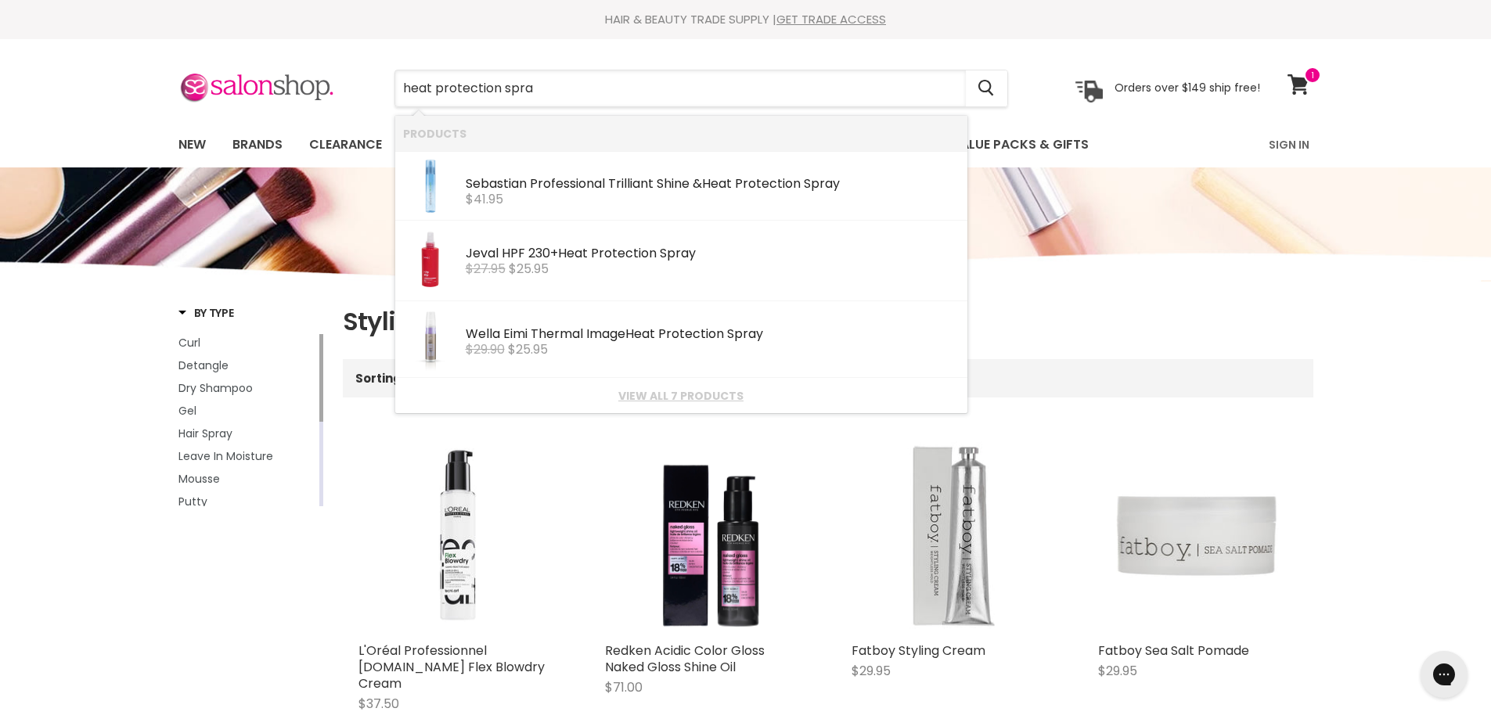
type input "heat protection spray"
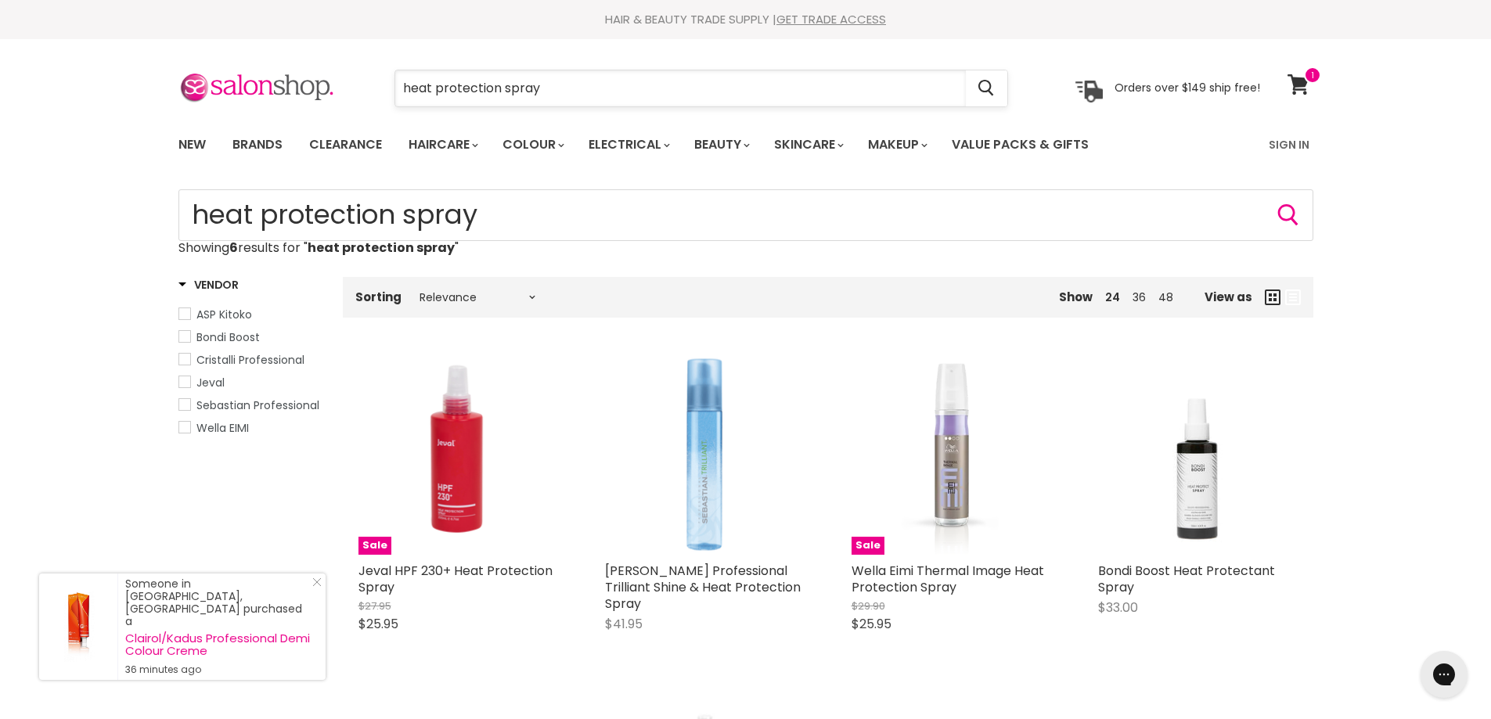
drag, startPoint x: 537, startPoint y: 89, endPoint x: 505, endPoint y: 92, distance: 32.2
click at [505, 92] on input "heat protection spray" at bounding box center [680, 88] width 570 height 36
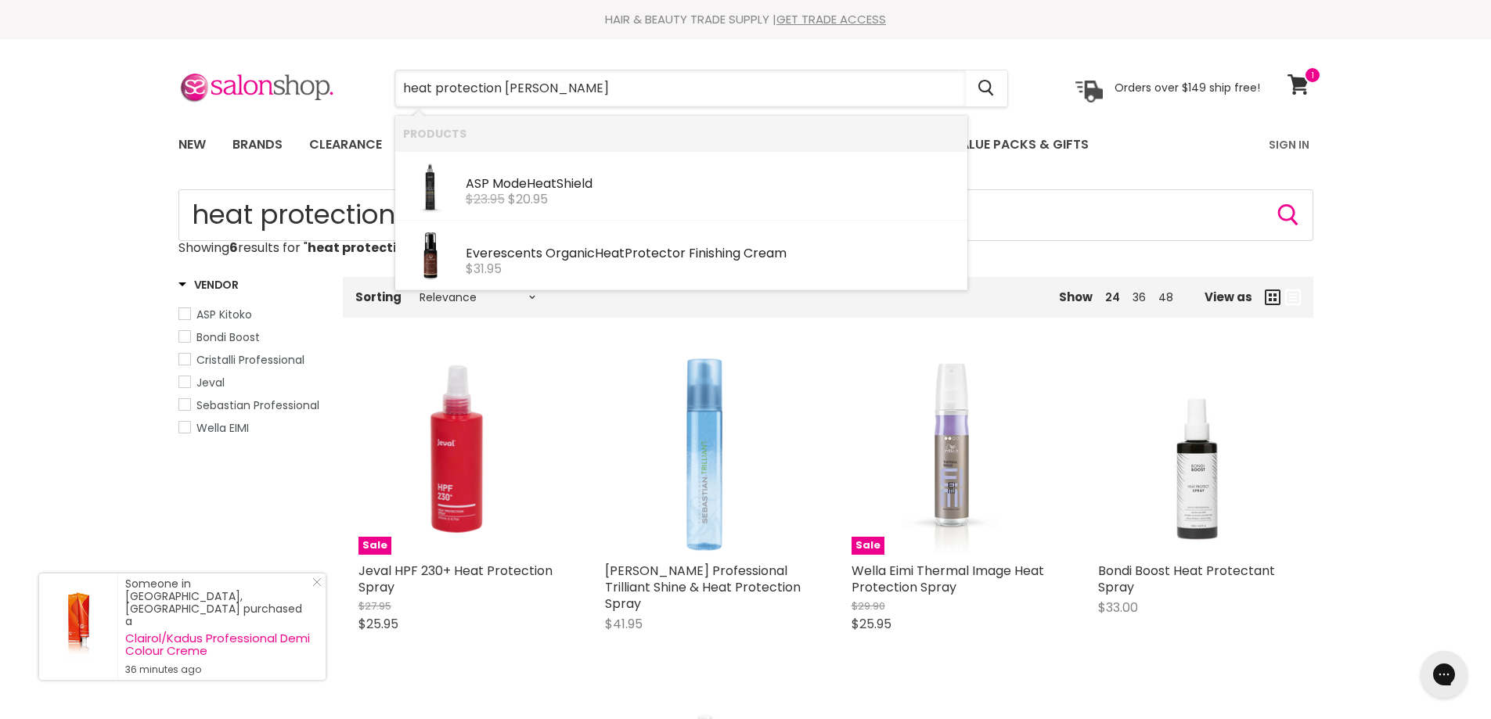
type input "heat protection mousse"
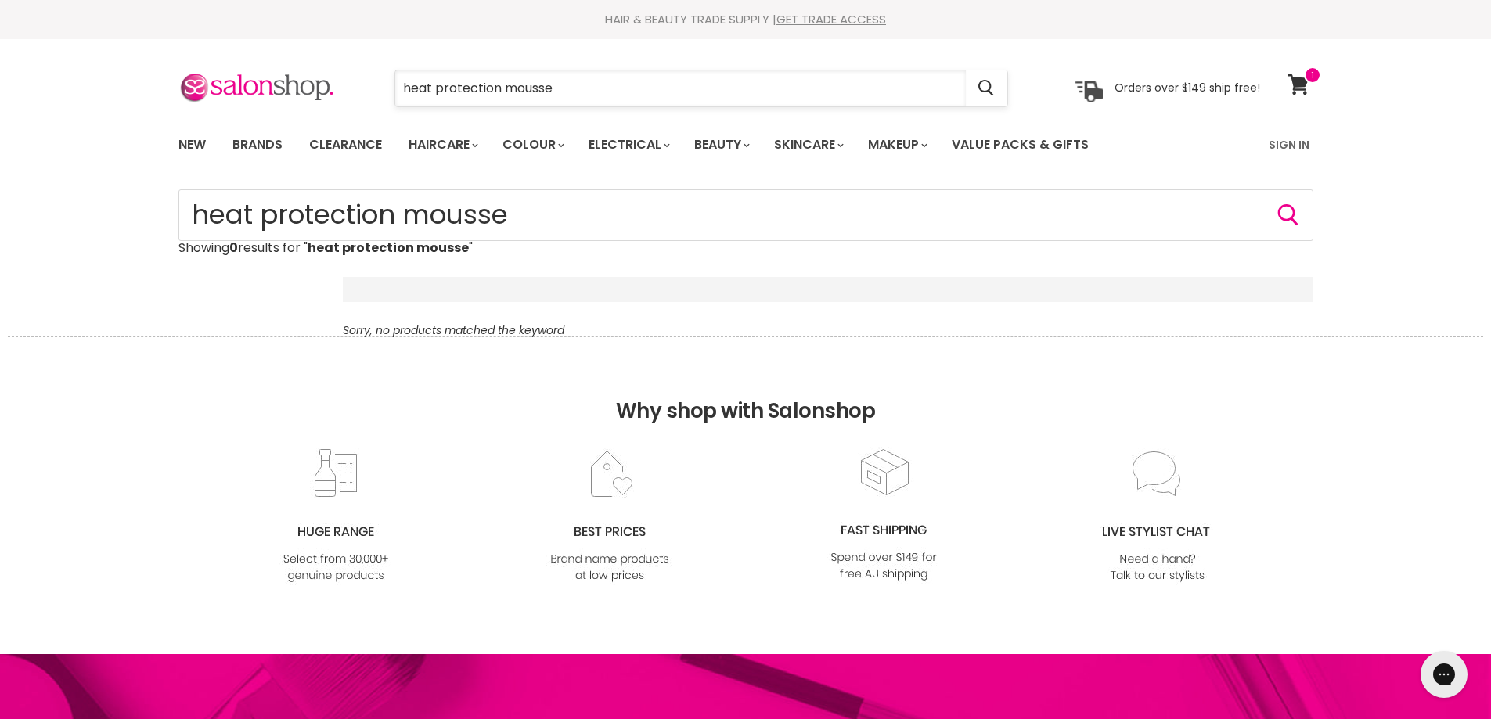
click at [556, 91] on input "heat protection mousse" at bounding box center [680, 88] width 570 height 36
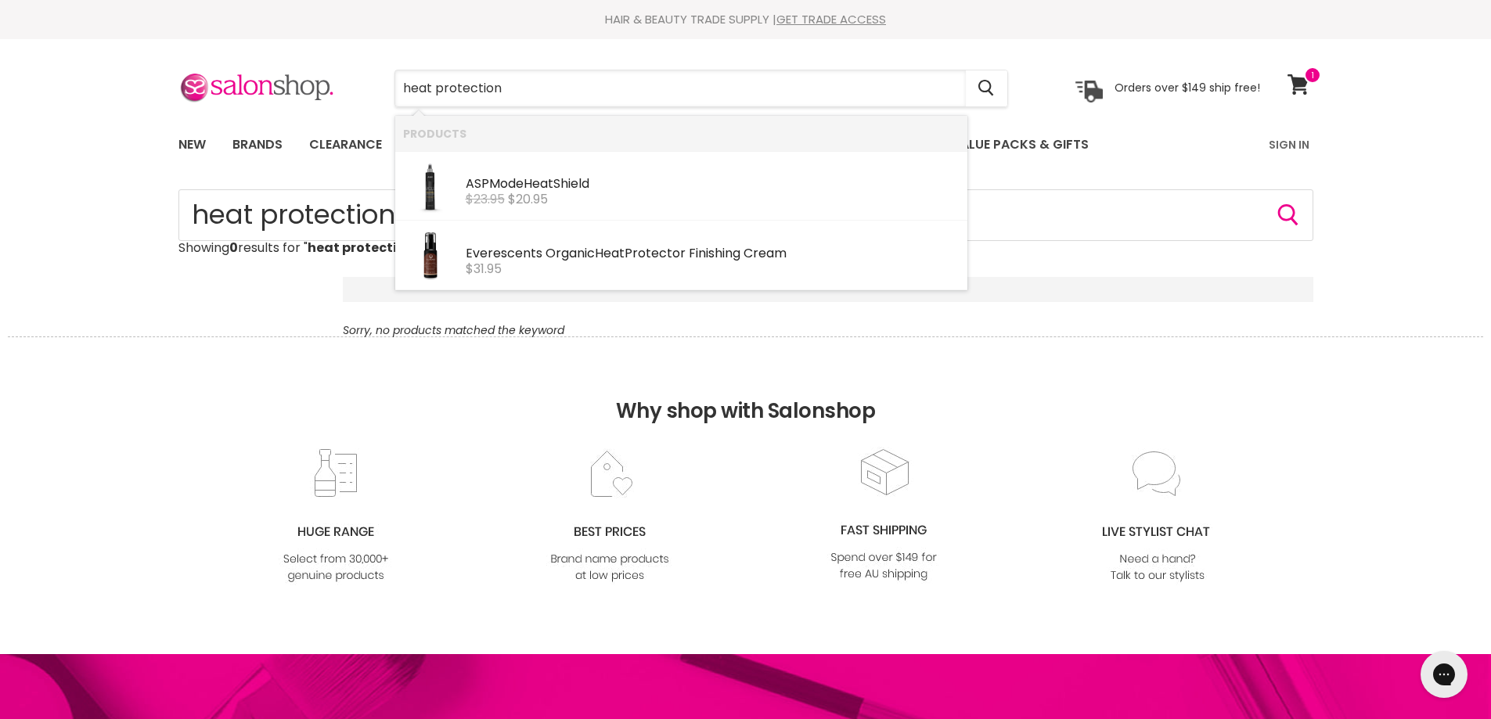
type input "heat protection"
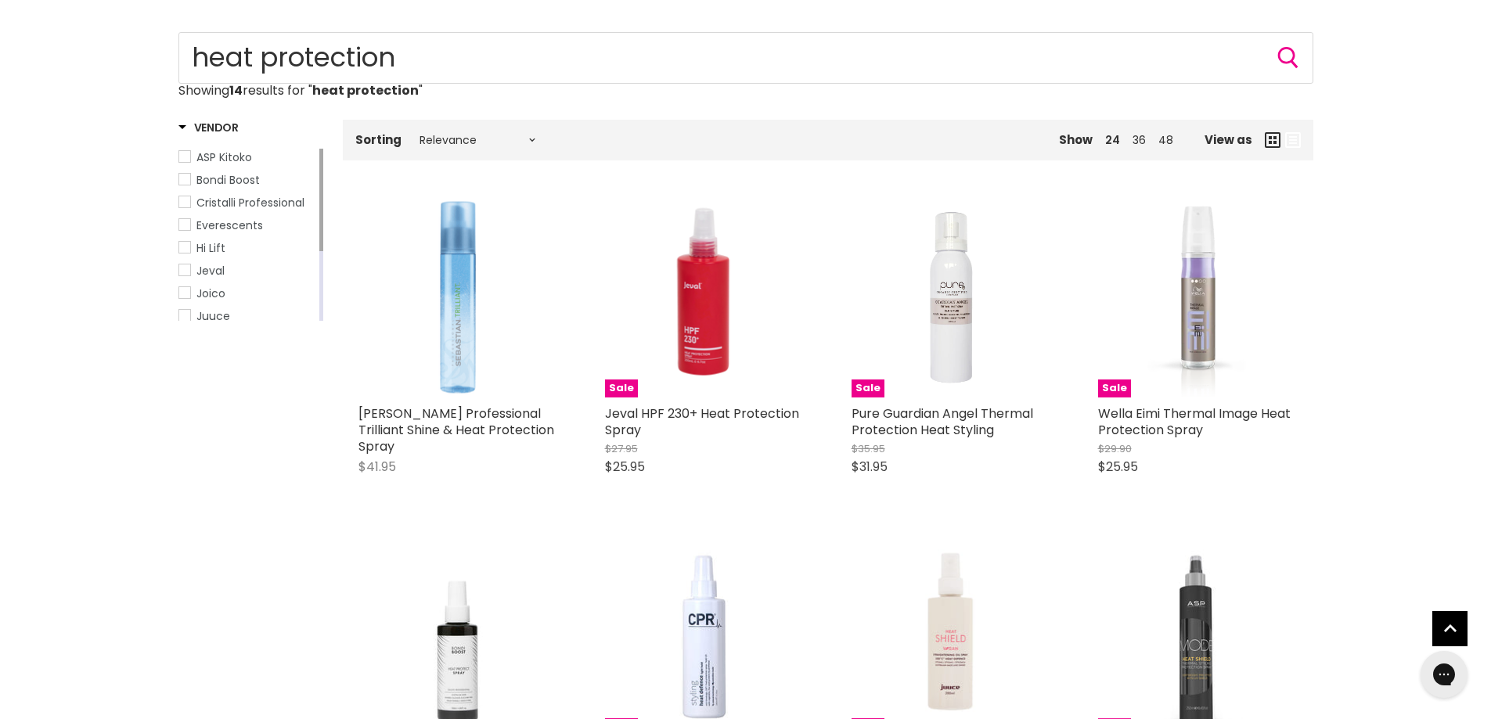
scroll to position [157, 0]
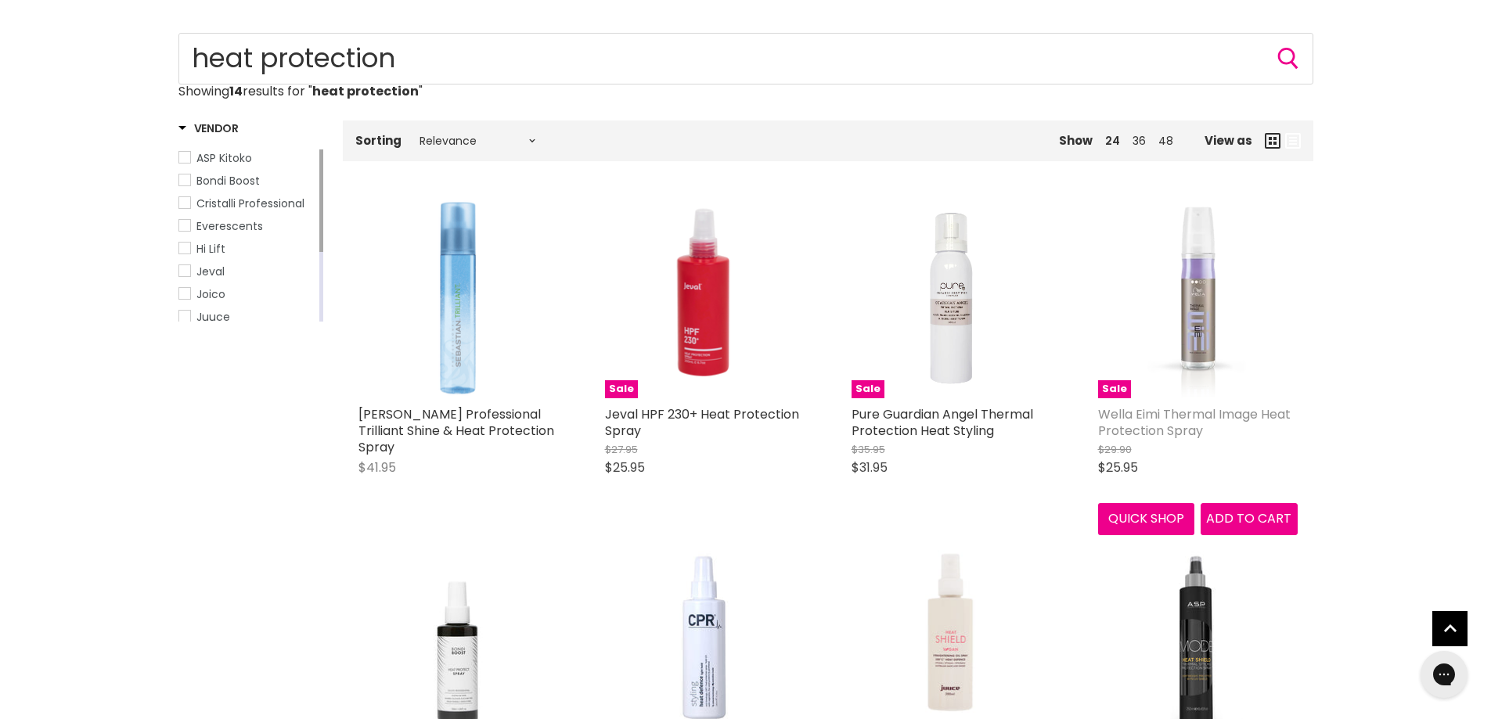
click at [1180, 416] on link "Wella Eimi Thermal Image Heat Protection Spray" at bounding box center [1194, 422] width 192 height 34
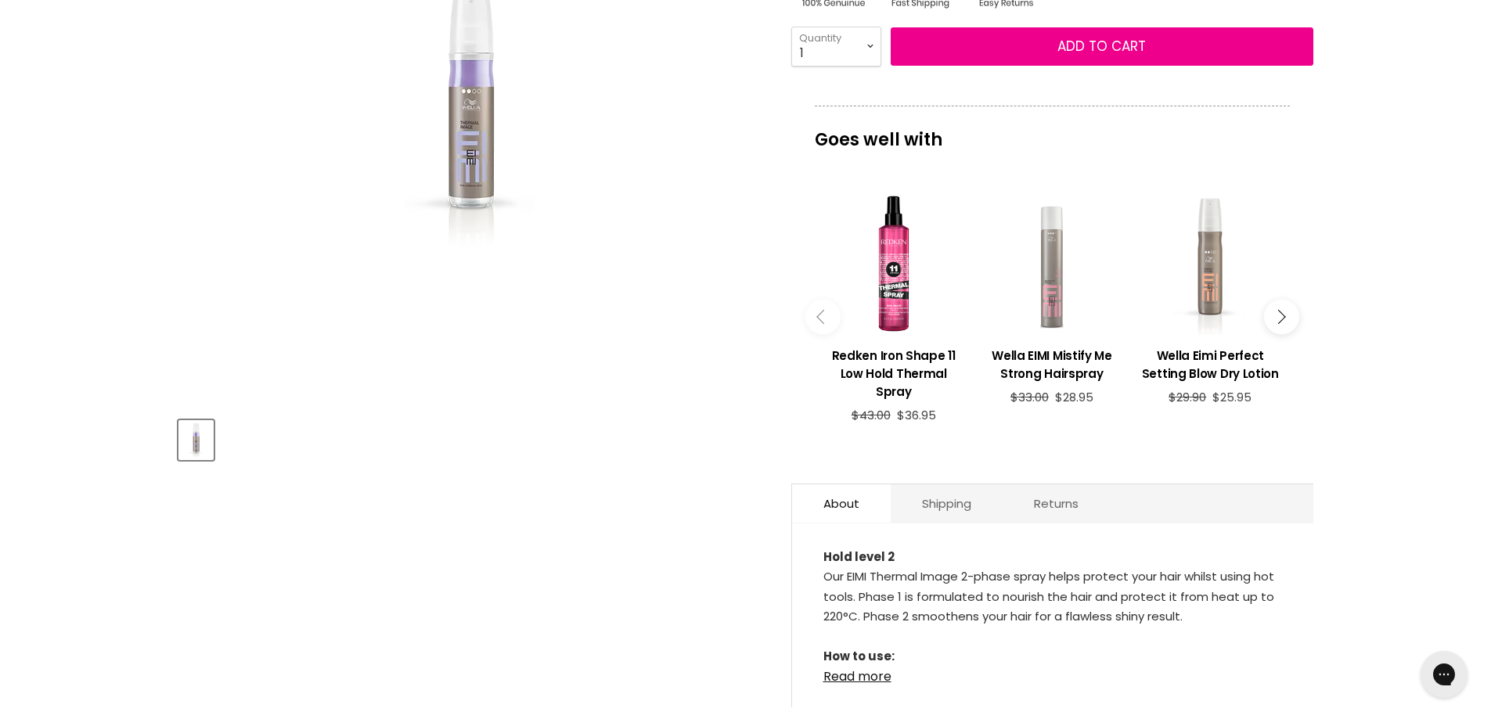
scroll to position [157, 0]
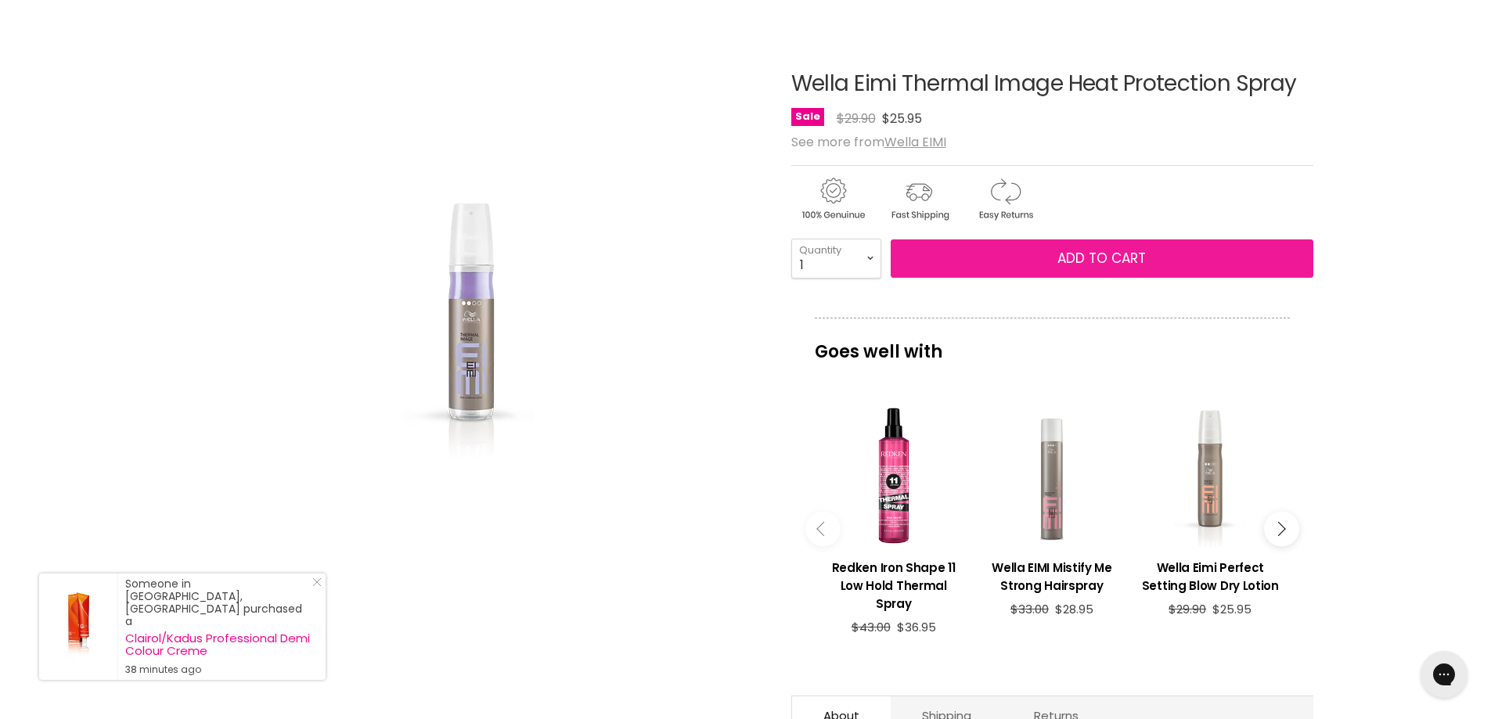
click at [1090, 253] on span "Add to cart" at bounding box center [1101, 258] width 88 height 19
click at [1103, 254] on span "Add to cart" at bounding box center [1101, 258] width 88 height 19
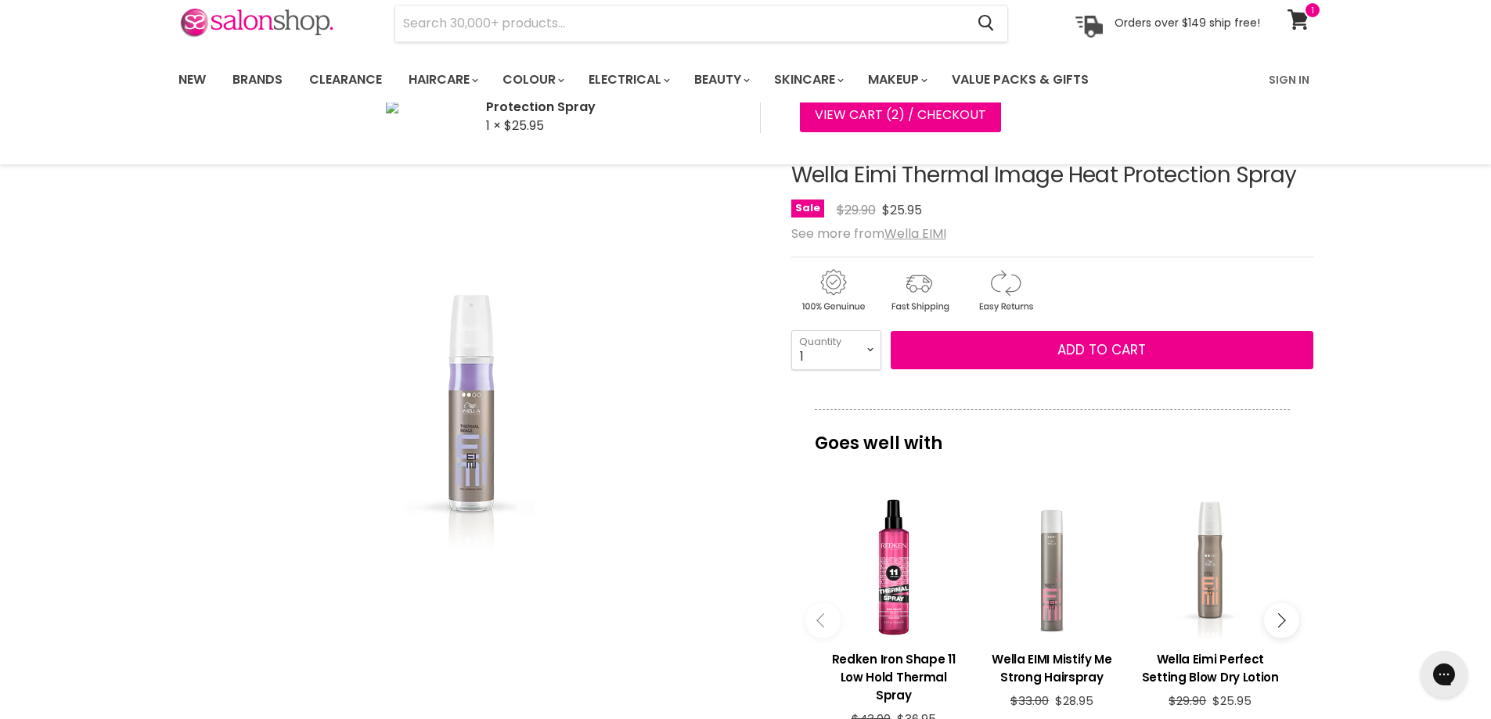
scroll to position [0, 0]
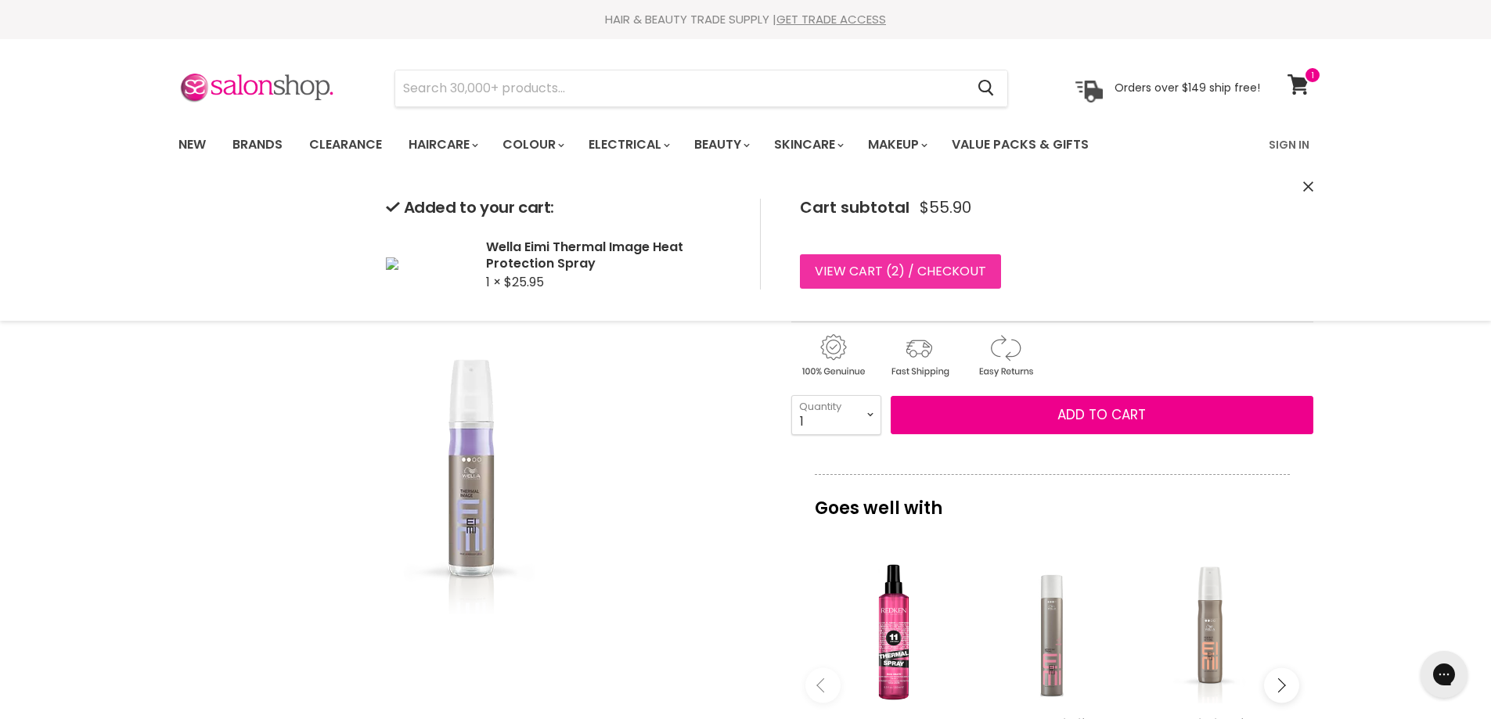
click at [883, 270] on link "View cart ( 2 ) / Checkout" at bounding box center [900, 271] width 201 height 34
